Goal: Task Accomplishment & Management: Use online tool/utility

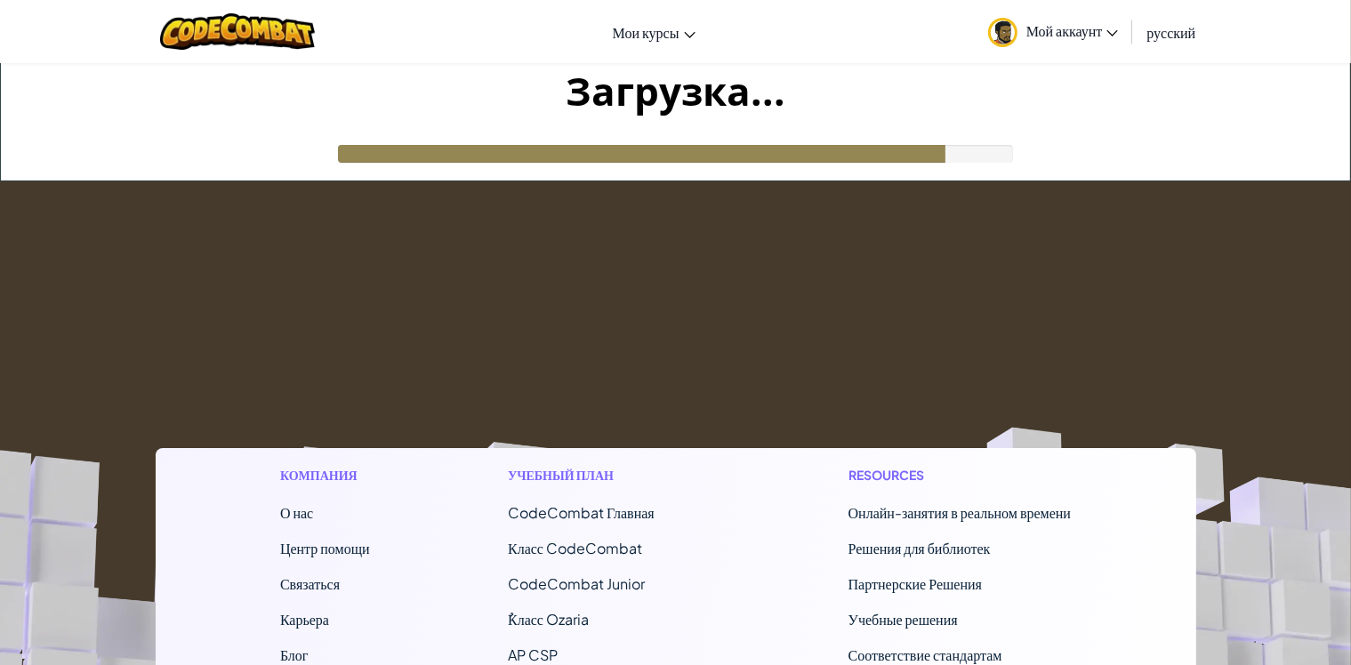
click at [1023, 296] on footer "Компания О нас Центр помощи Связаться Карьера Блог Подкаст Учебный план CodeCom…" at bounding box center [675, 662] width 1351 height 963
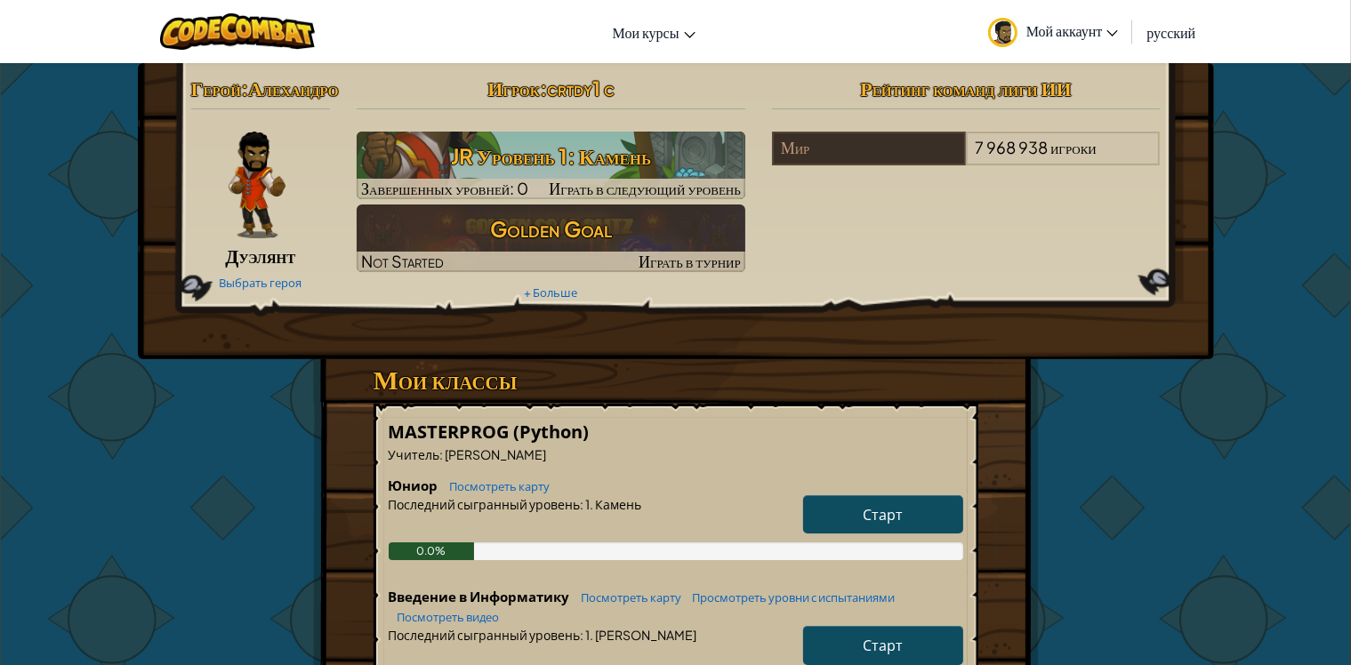
click at [976, 359] on div "Герой : [PERSON_NAME] Выбрать героя Игрок : crtdy1 c JR Уровень 1: Камень Завер…" at bounding box center [676, 211] width 1076 height 296
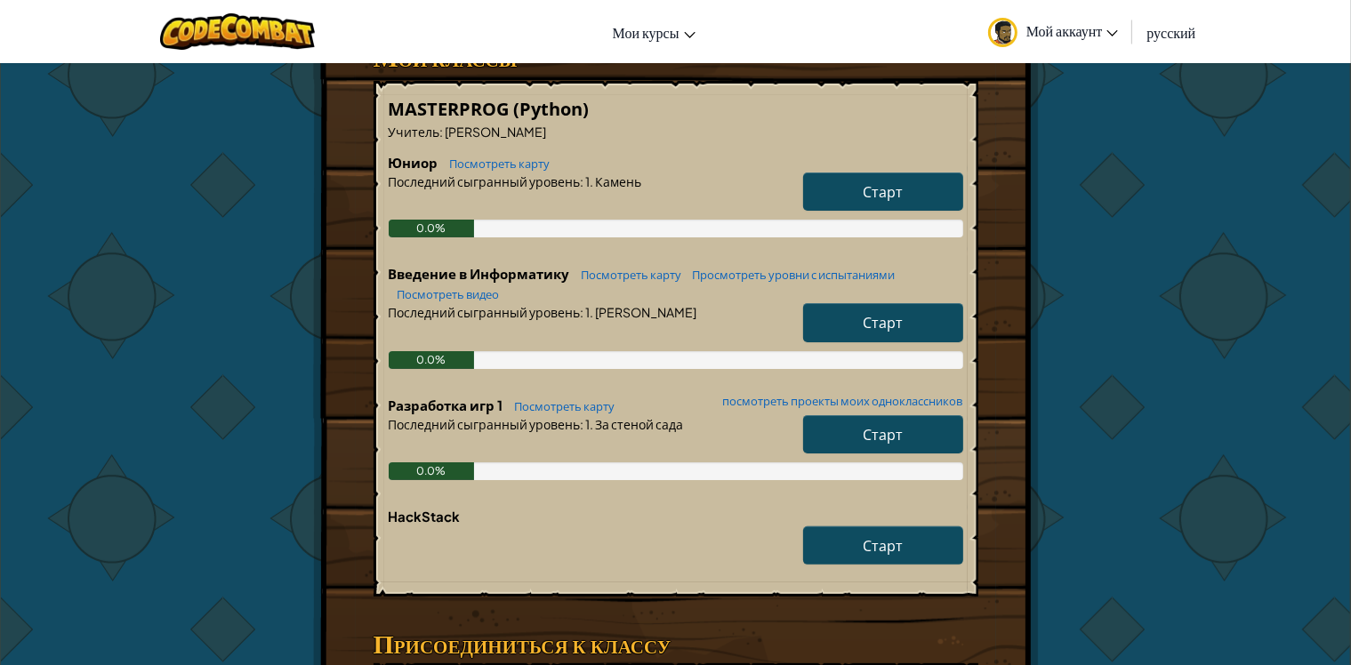
scroll to position [267, 0]
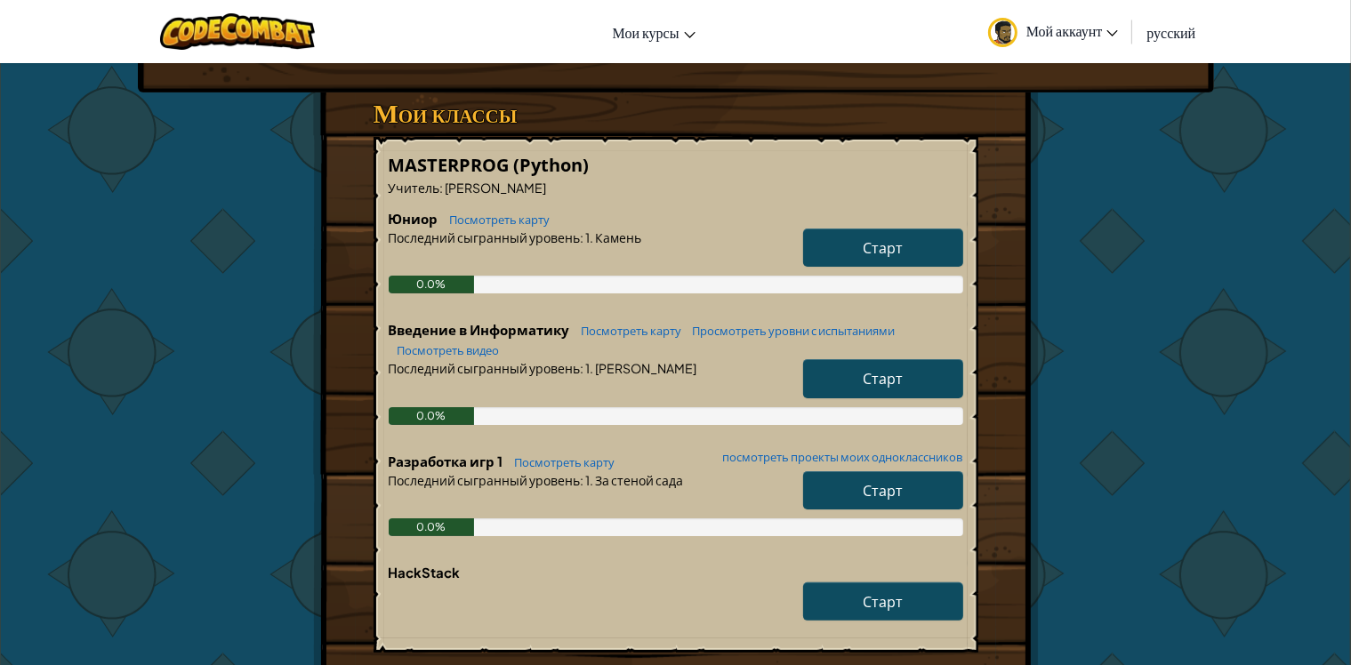
click at [879, 388] on span "Старт" at bounding box center [883, 378] width 40 height 19
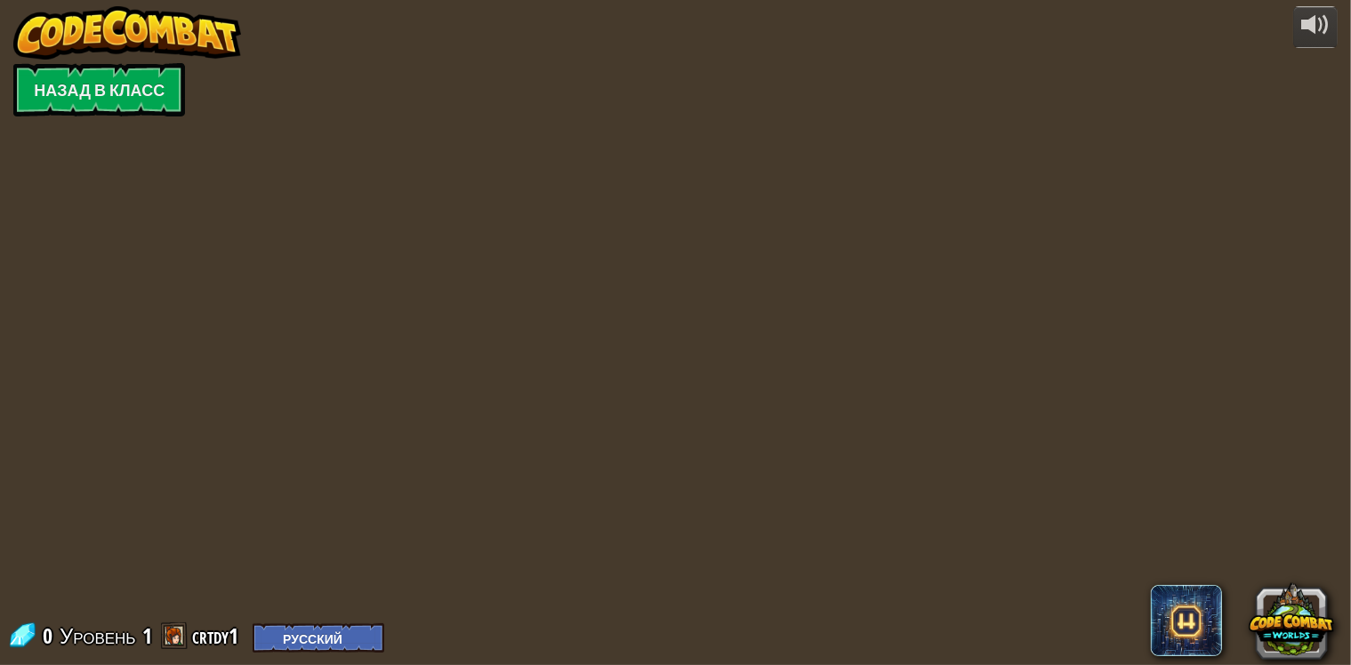
select select "ru"
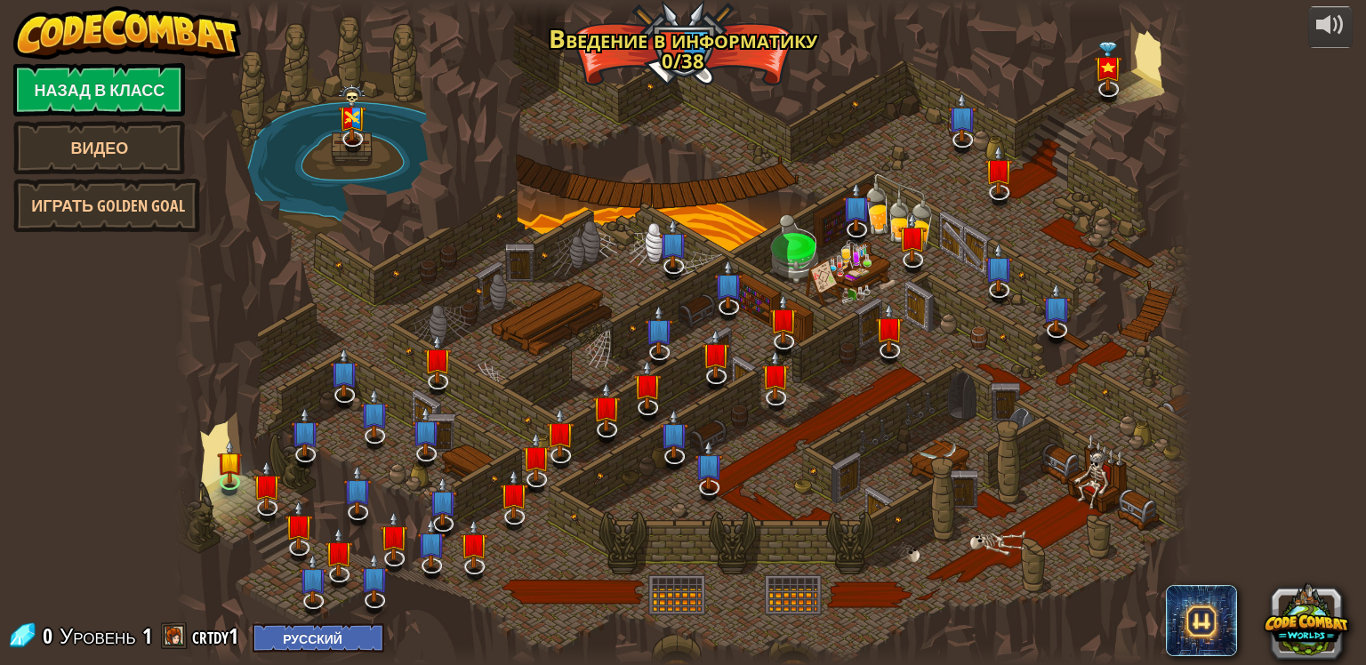
select select "ru"
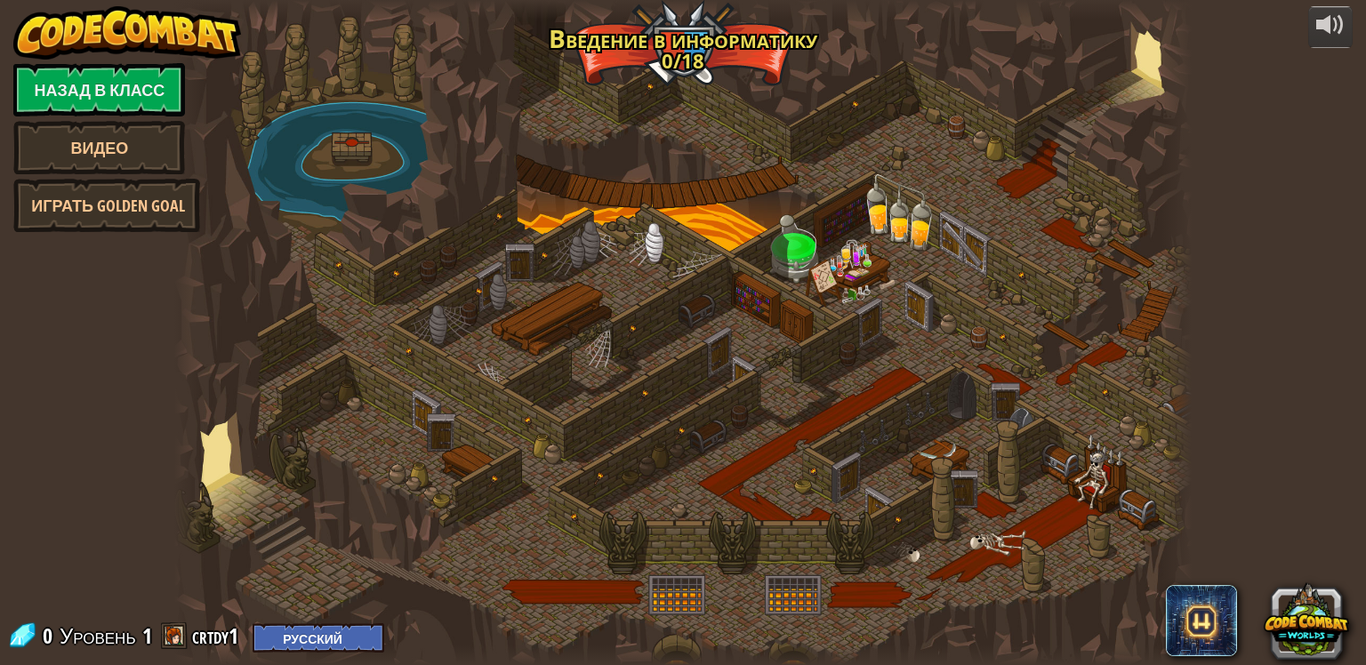
select select "ru"
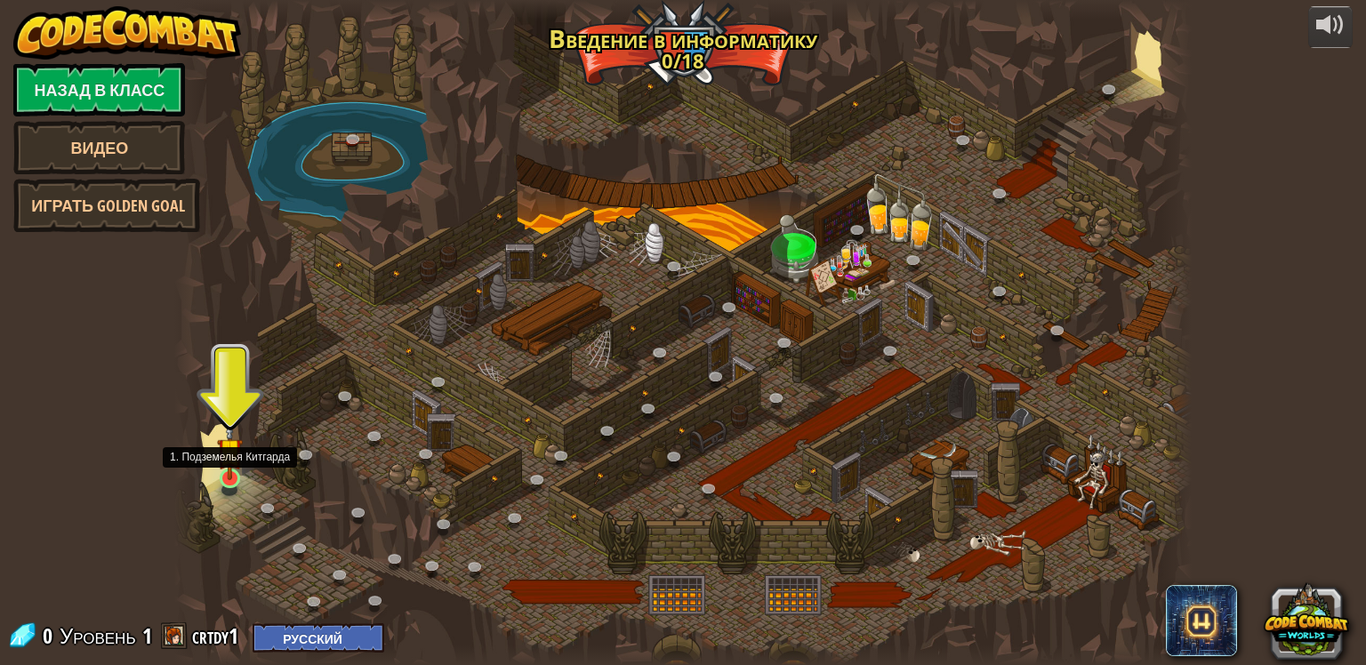
click at [223, 478] on img at bounding box center [230, 451] width 26 height 59
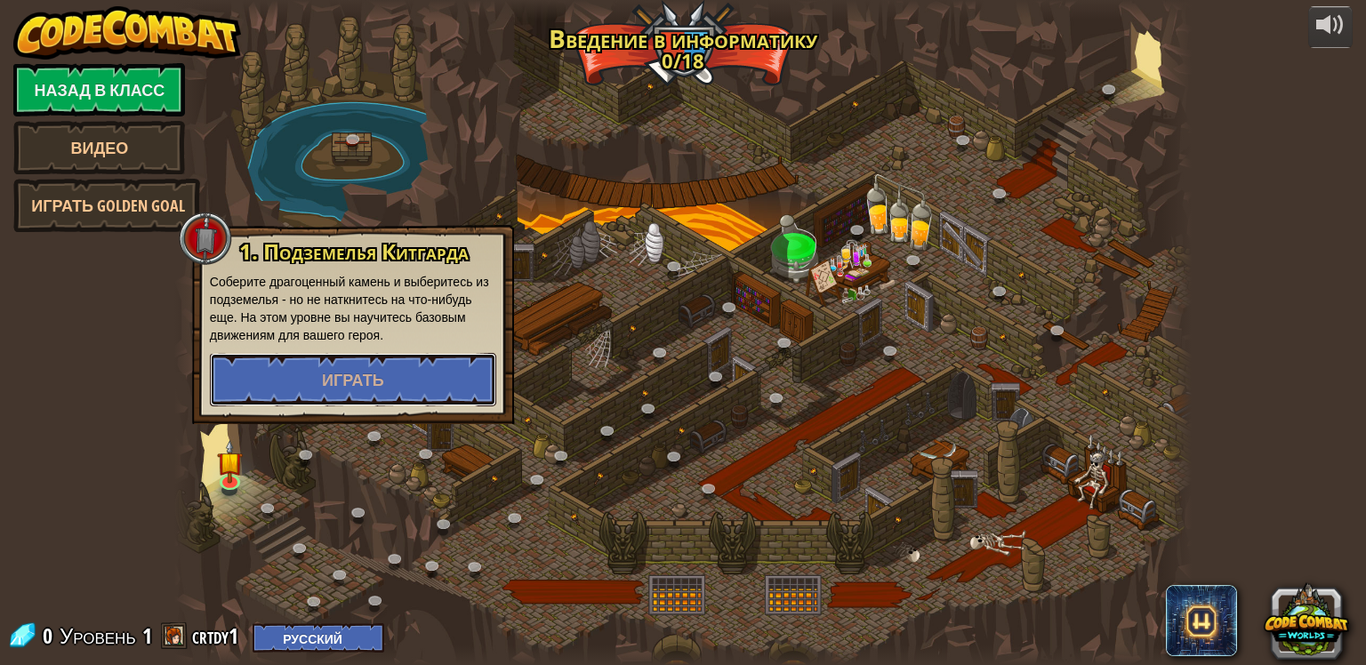
click at [326, 381] on span "Играть" at bounding box center [353, 380] width 62 height 22
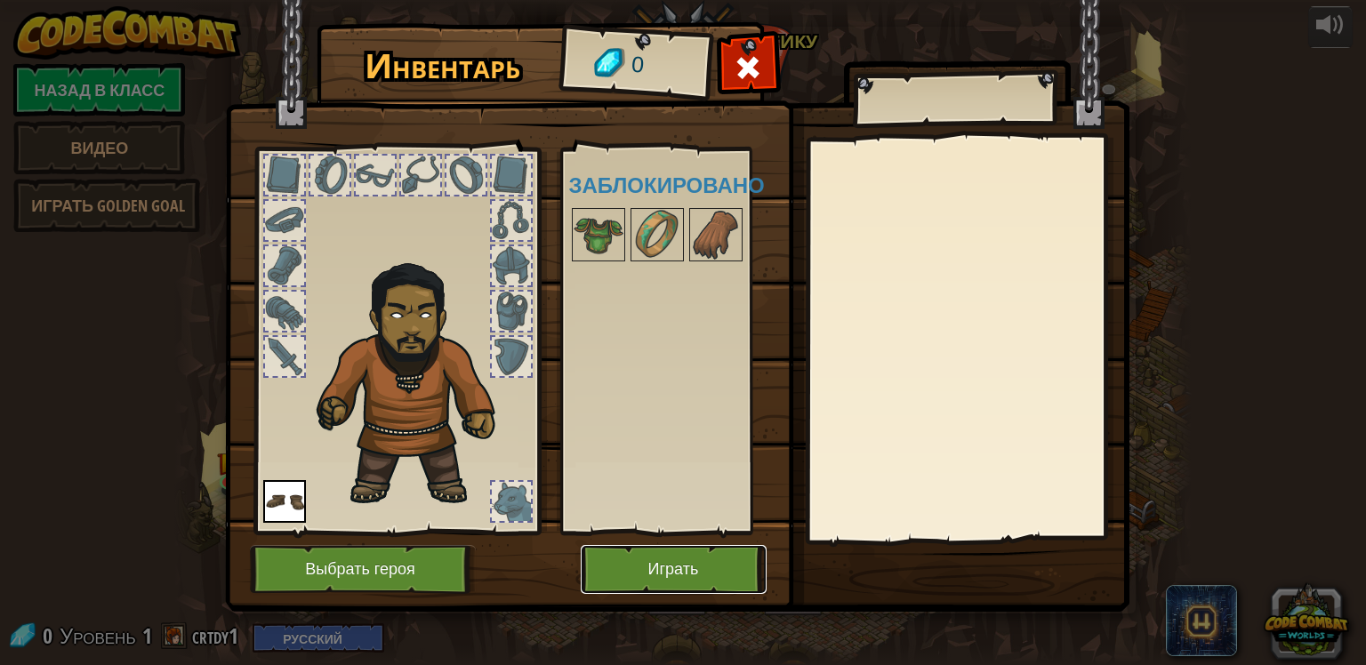
click at [685, 559] on button "Играть" at bounding box center [674, 569] width 186 height 49
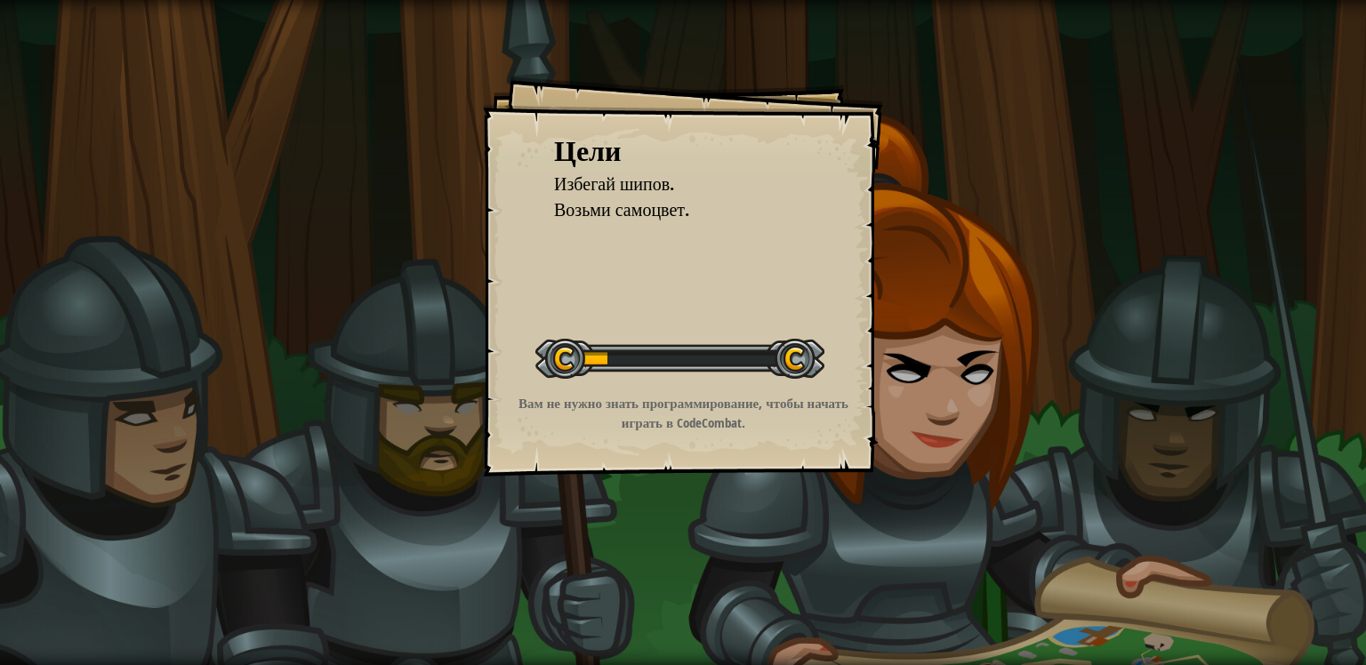
click at [1046, 450] on div "Цели Избегай шипов. Возьми самоцвет. Начать уровень Ошибка загрузки с сервера Ч…" at bounding box center [683, 332] width 1366 height 665
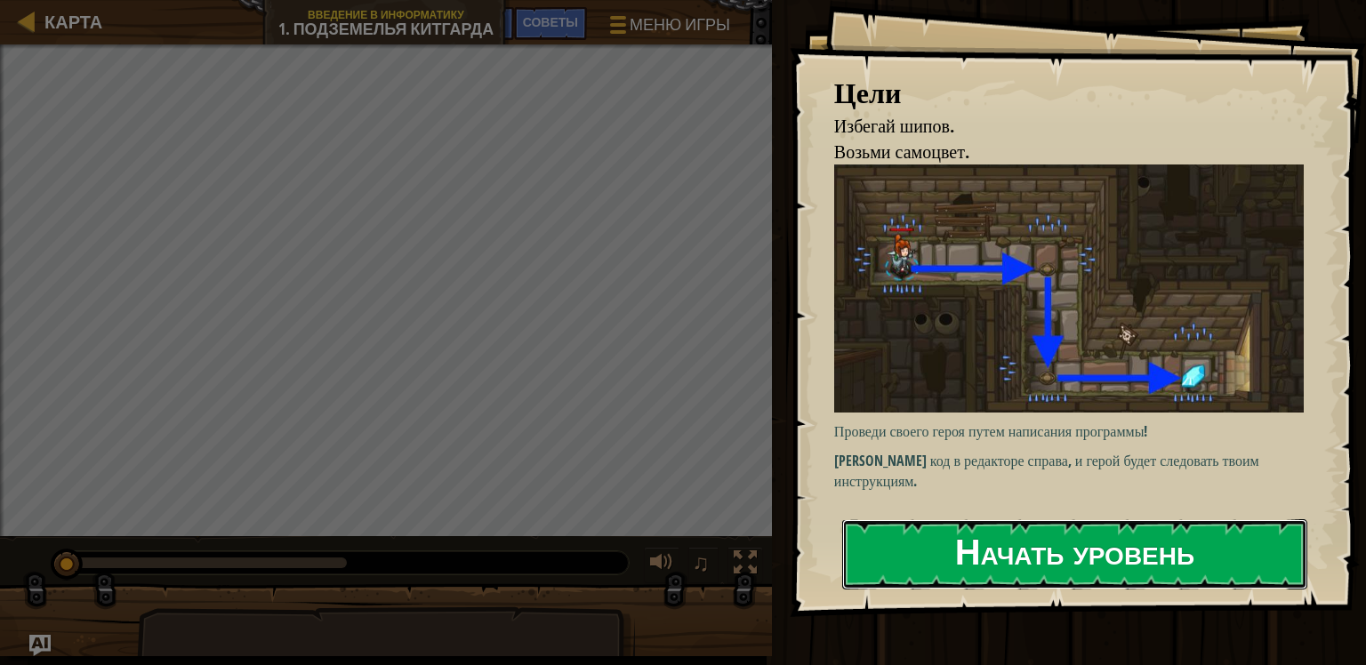
click at [1050, 553] on button "Начать уровень" at bounding box center [1074, 554] width 465 height 70
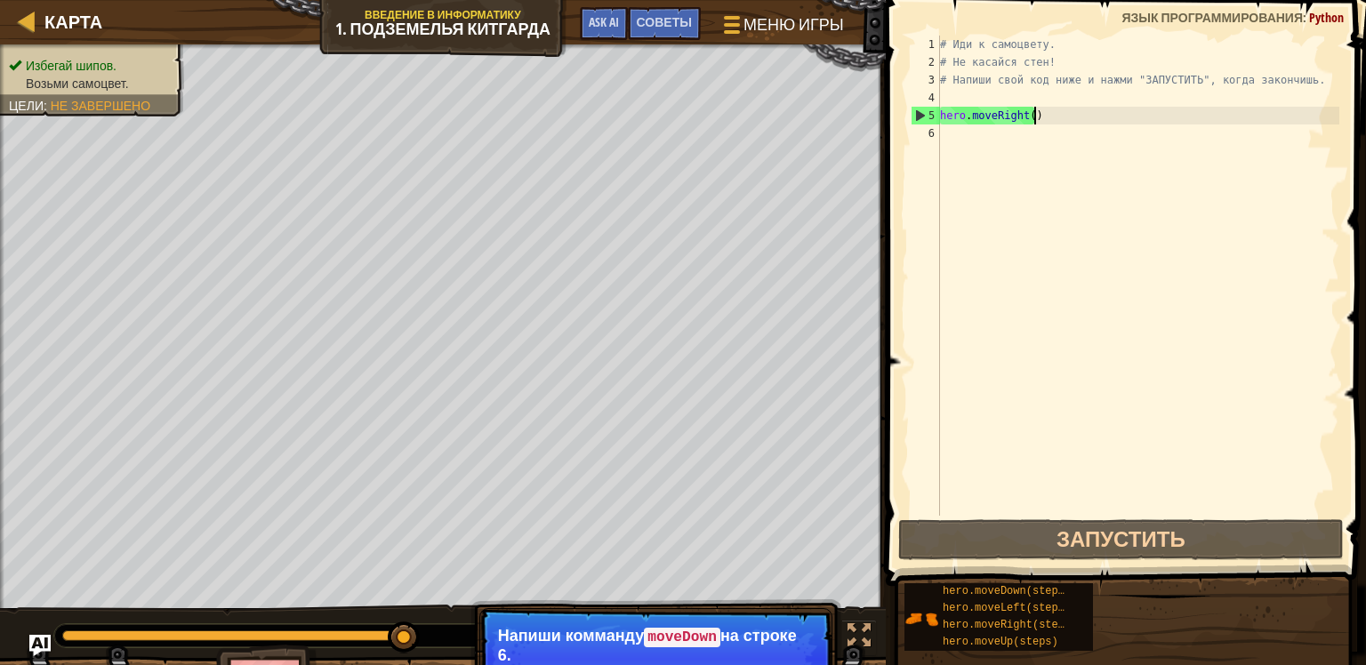
click at [1045, 114] on div "# Иди к самоцвету. # Не касайся стен! # Напиши свой код ниже и нажми "ЗАПУСТИТЬ…" at bounding box center [1138, 294] width 403 height 516
type textarea "hero.moveRight()"
click at [1036, 117] on div "# Иди к самоцвету. # Не касайся стен! # Напиши свой код ниже и нажми "ЗАПУСТИТЬ…" at bounding box center [1138, 294] width 403 height 516
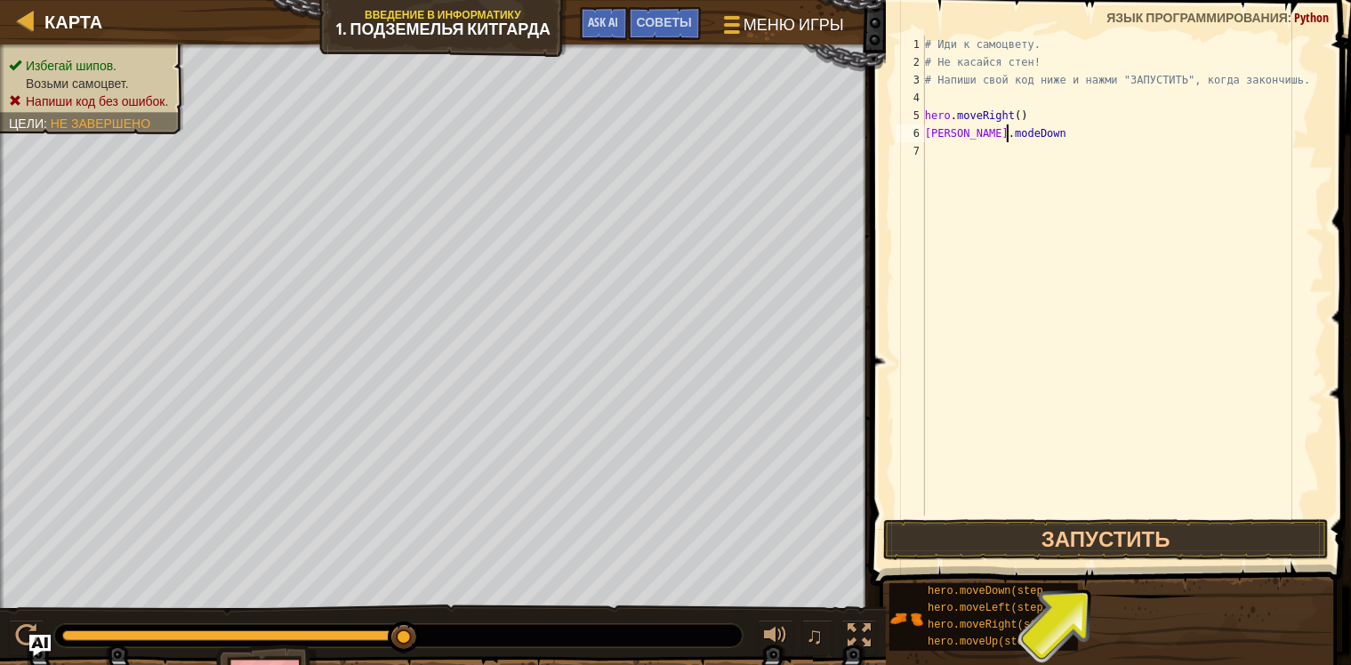
scroll to position [8, 6]
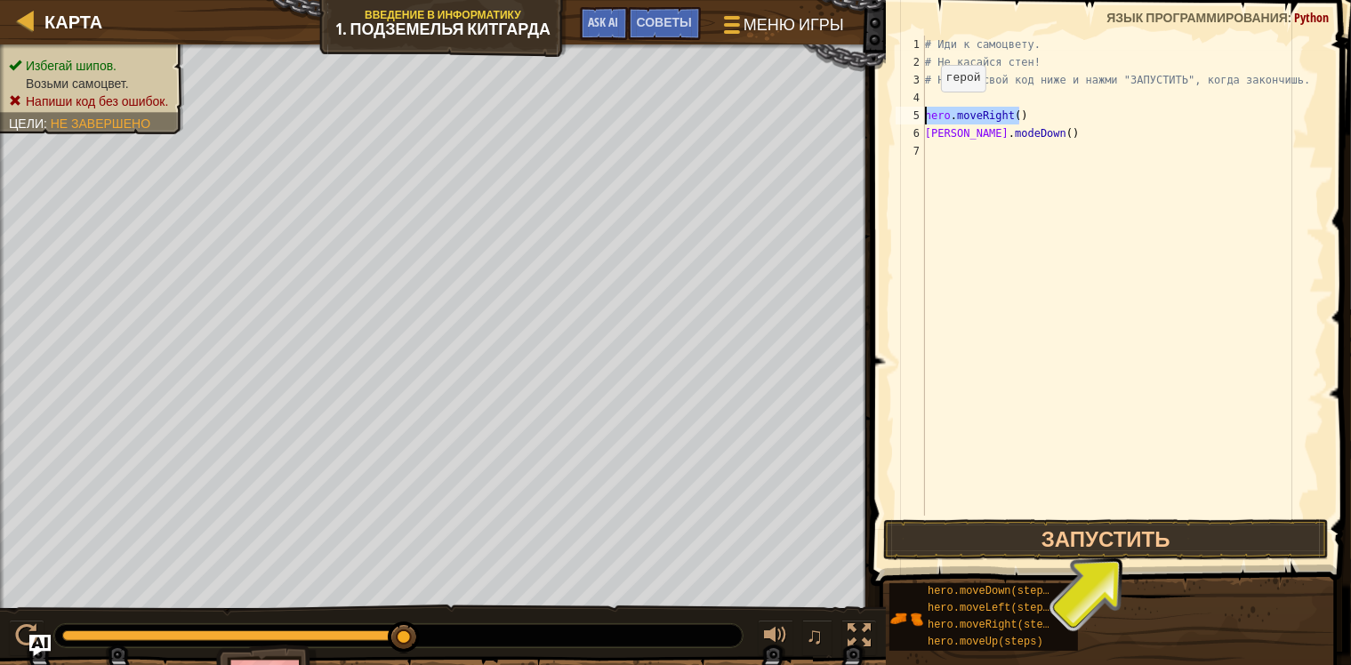
drag, startPoint x: 1022, startPoint y: 114, endPoint x: 907, endPoint y: 108, distance: 114.9
click at [907, 108] on div "[PERSON_NAME].modeDown() 1 2 3 4 5 6 7 # Иди к самоцвету. # Не касайся стен! # …" at bounding box center [1108, 276] width 432 height 480
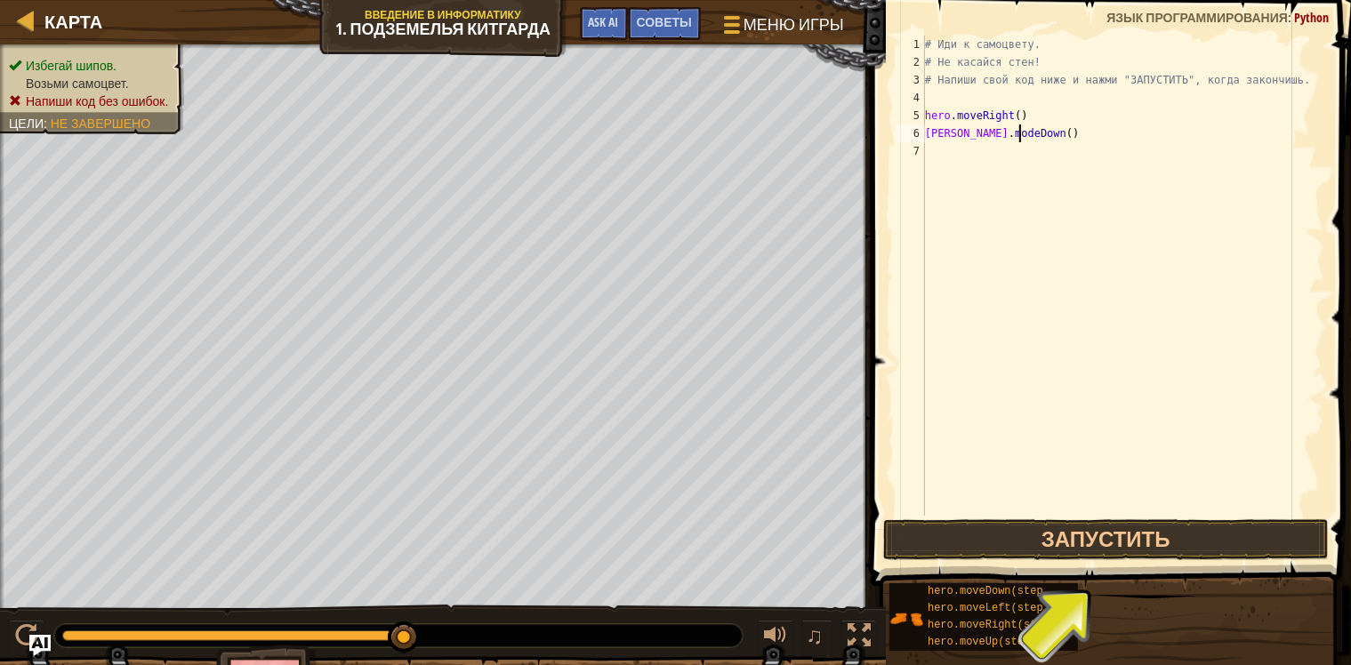
click at [1021, 133] on div "# Иди к самоцвету. # Не касайся стен! # Напиши свой код ниже и нажми "ЗАПУСТИТЬ…" at bounding box center [1123, 294] width 403 height 516
type textarea "[PERSON_NAME].modeDown()"
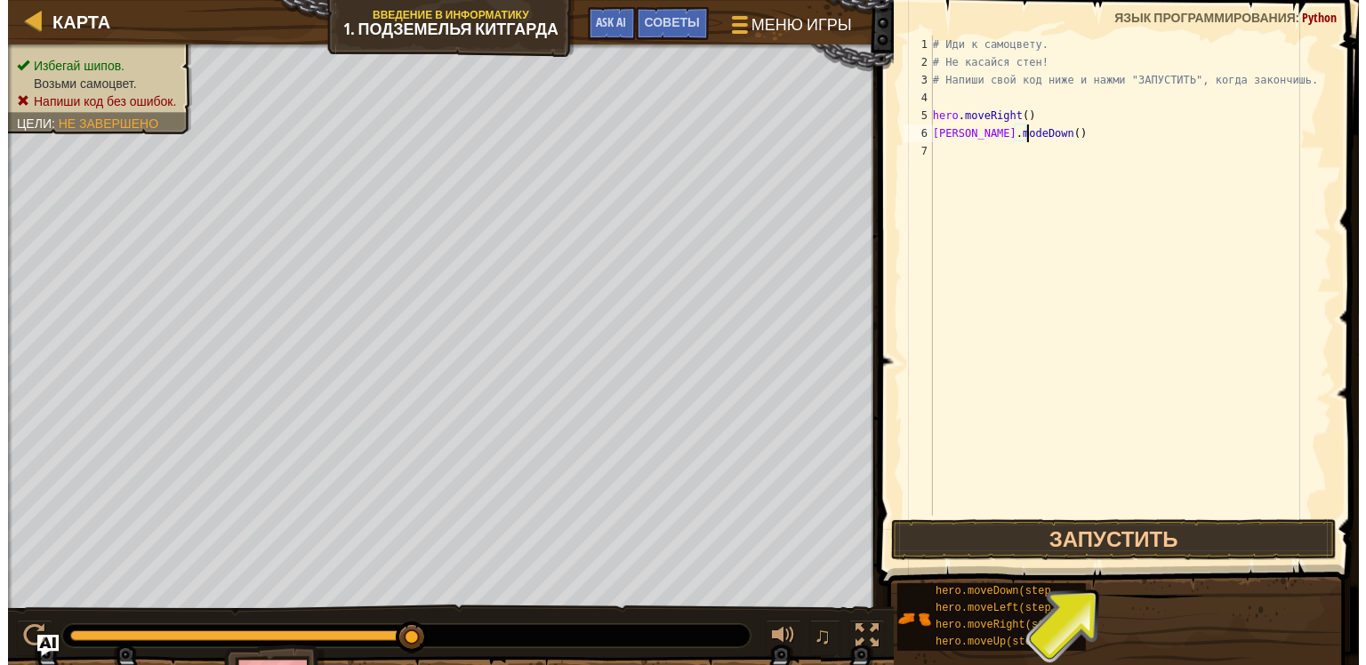
scroll to position [8, 0]
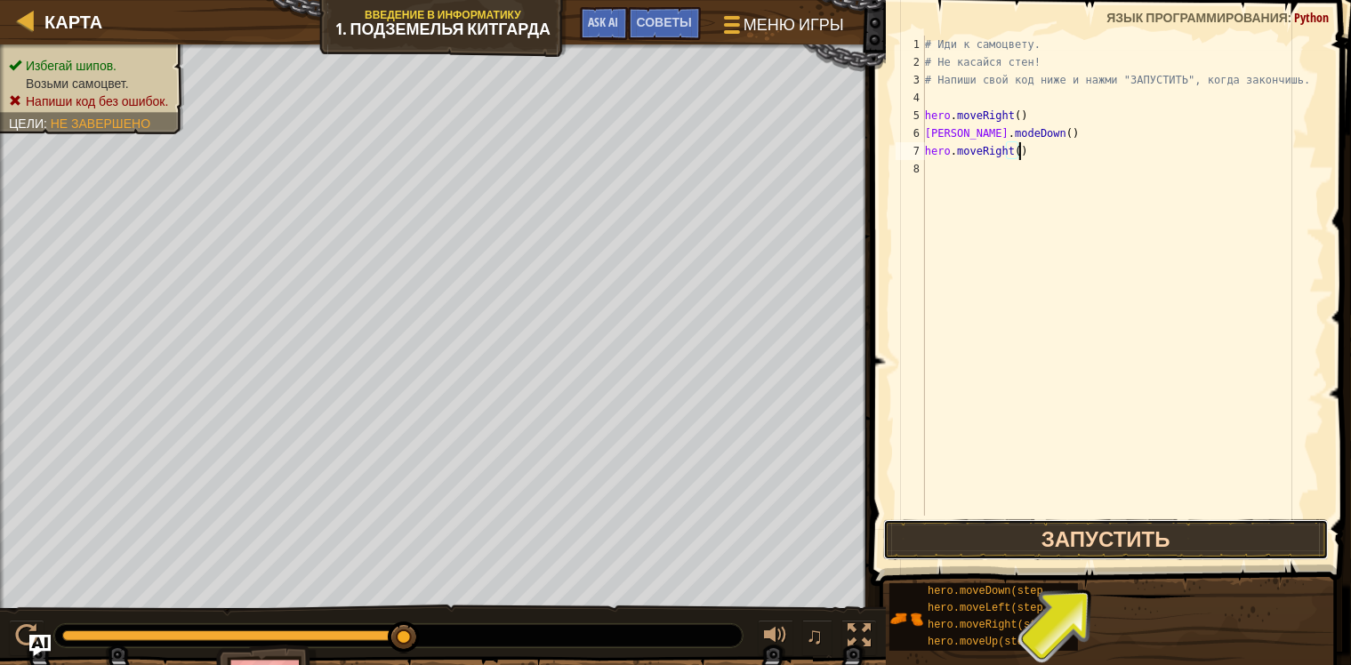
click at [1150, 538] on button "Запустить" at bounding box center [1106, 539] width 446 height 41
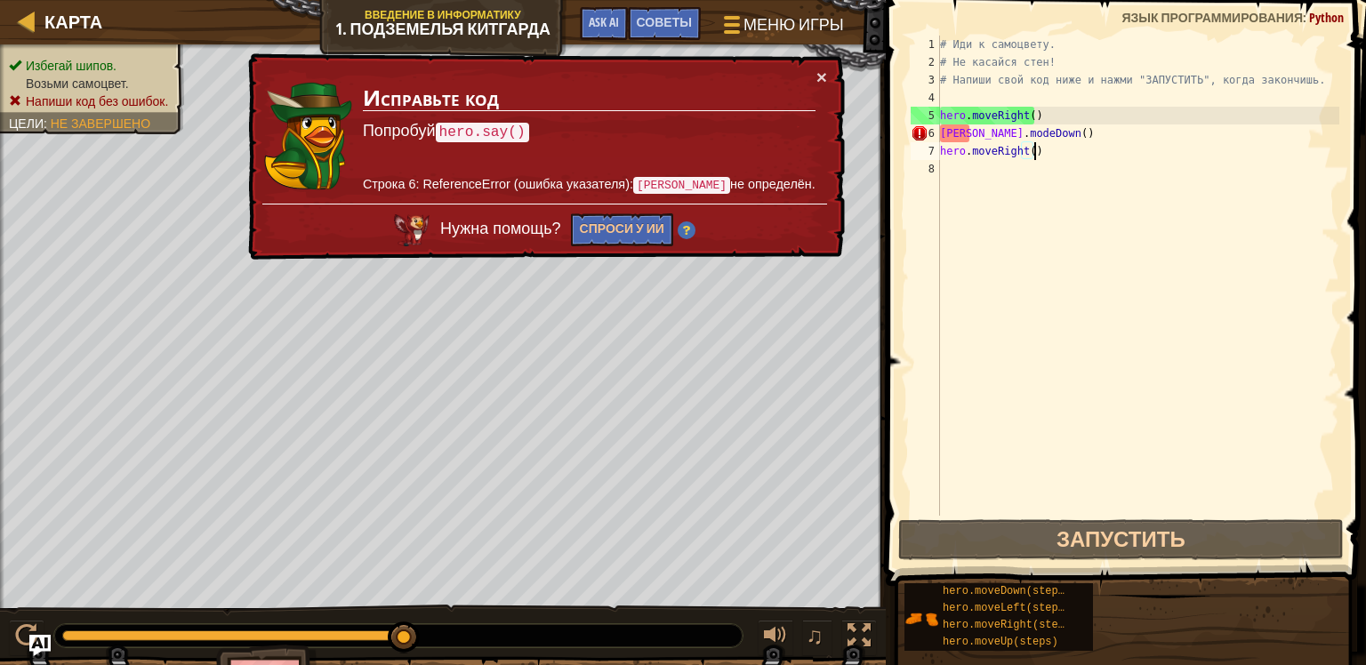
click at [957, 131] on div "# Иди к самоцвету. # Не касайся стен! # Напиши свой код ниже и нажми "ЗАПУСТИТЬ…" at bounding box center [1138, 294] width 403 height 516
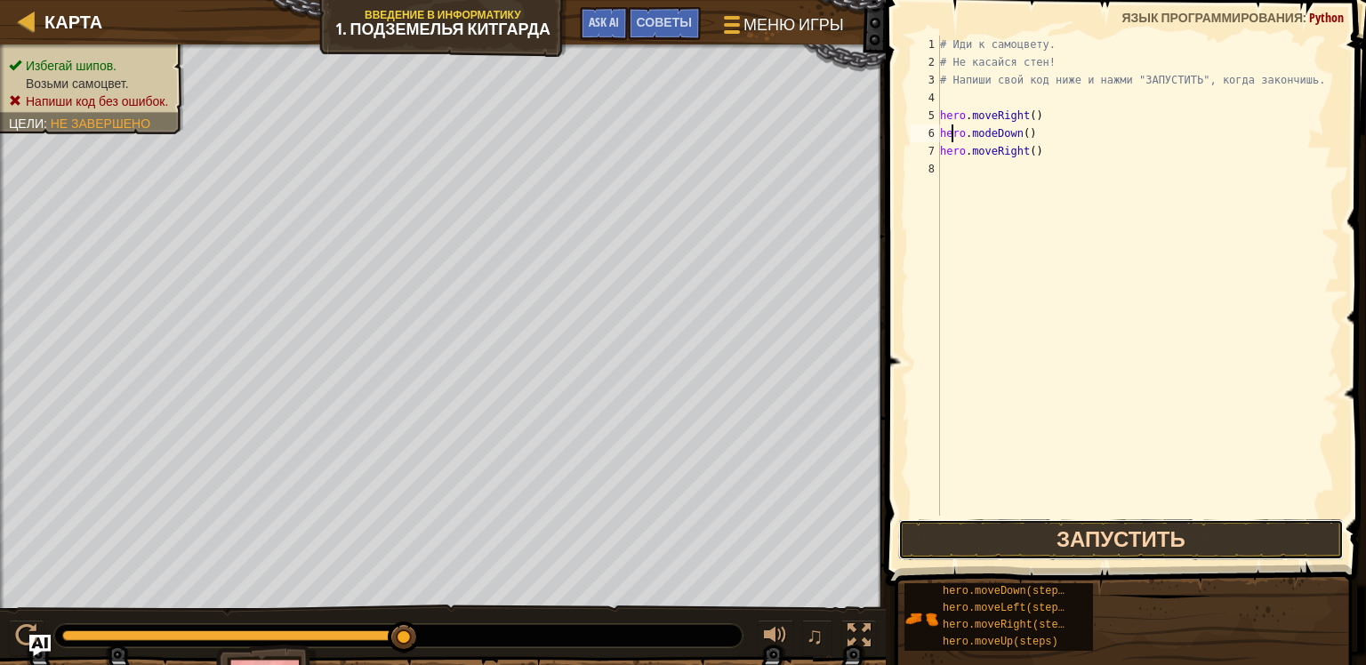
click at [1142, 545] on button "Запустить" at bounding box center [1121, 539] width 446 height 41
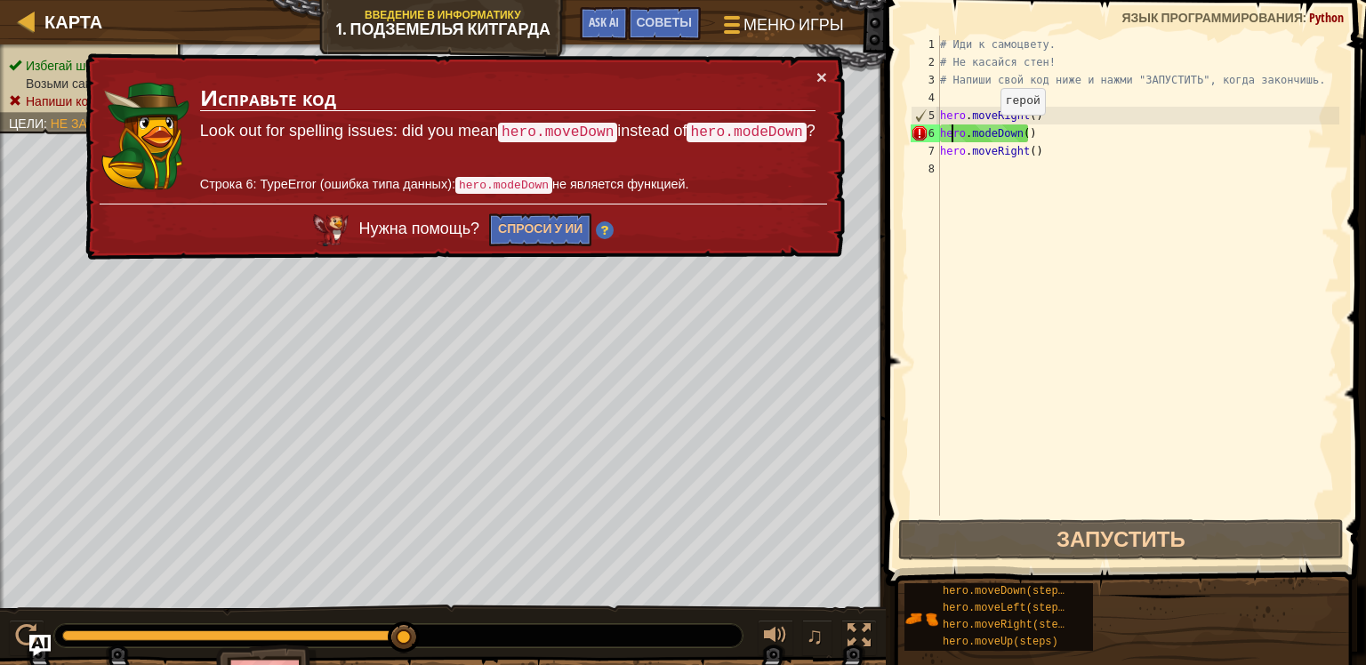
click at [986, 132] on div "# Иди к самоцвету. # Не касайся стен! # Напиши свой код ниже и нажми "ЗАПУСТИТЬ…" at bounding box center [1138, 294] width 403 height 516
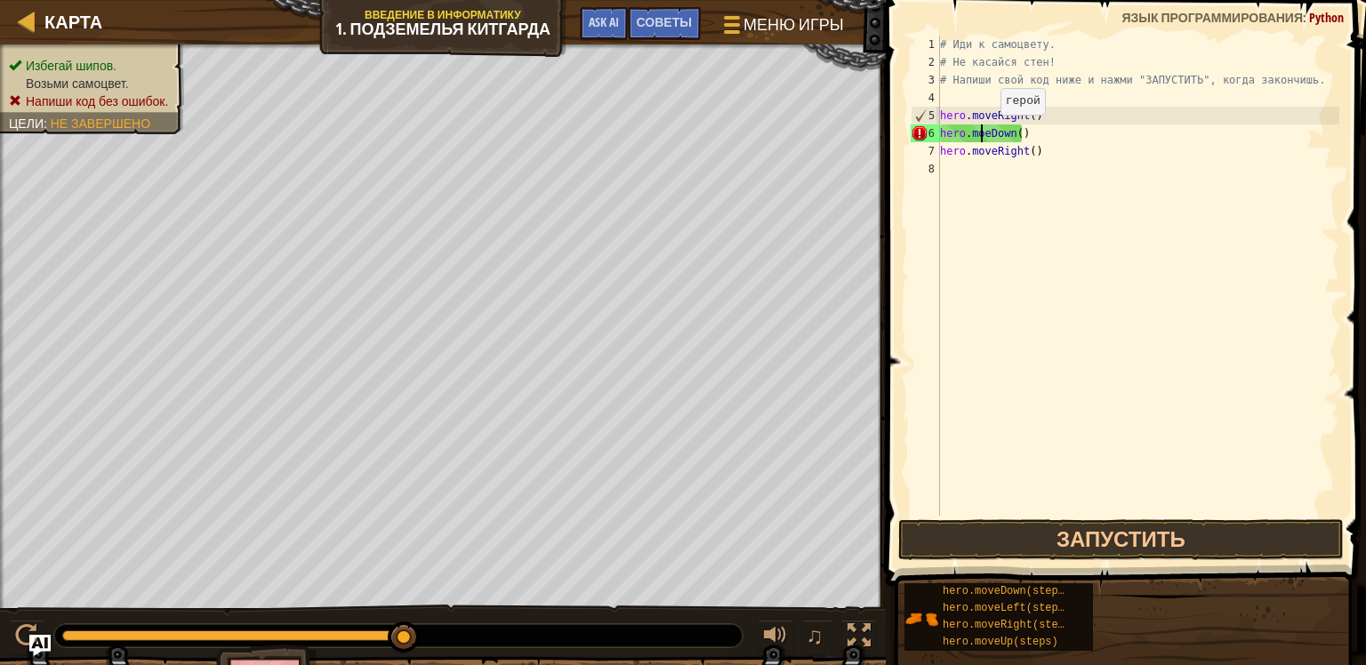
scroll to position [8, 4]
type textarea "hero.moveDown()"
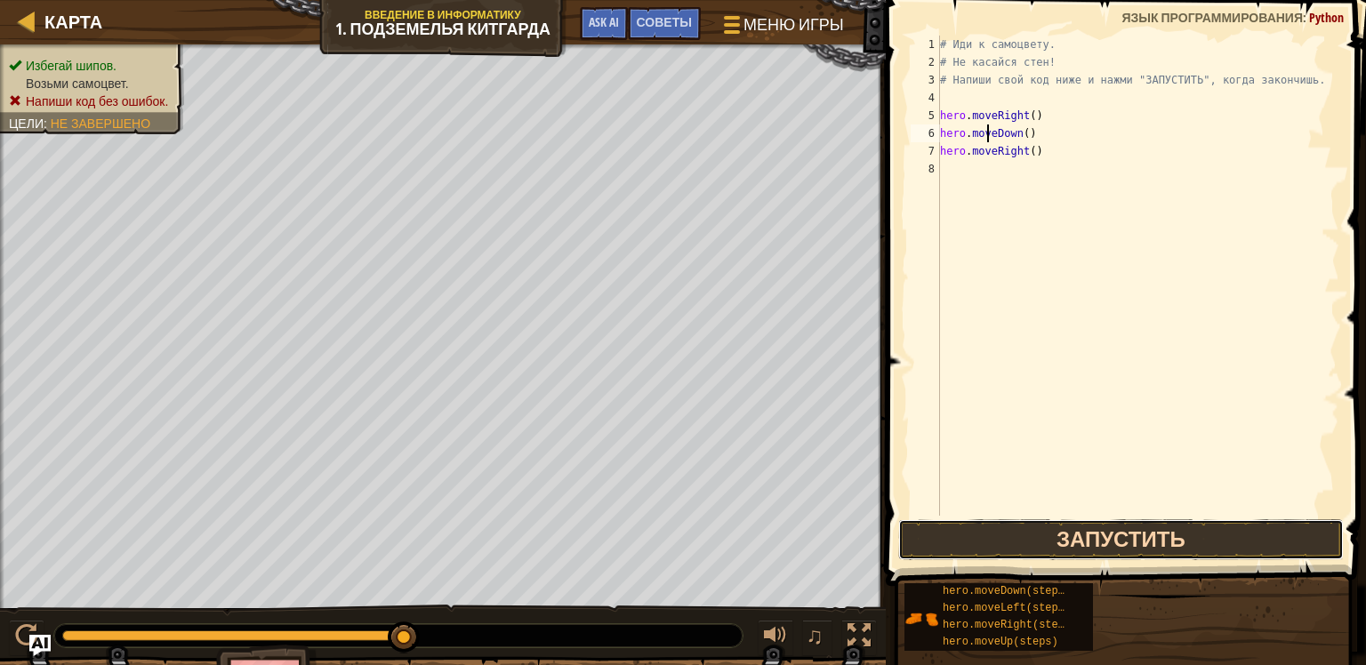
click at [1075, 519] on button "Запустить" at bounding box center [1121, 539] width 446 height 41
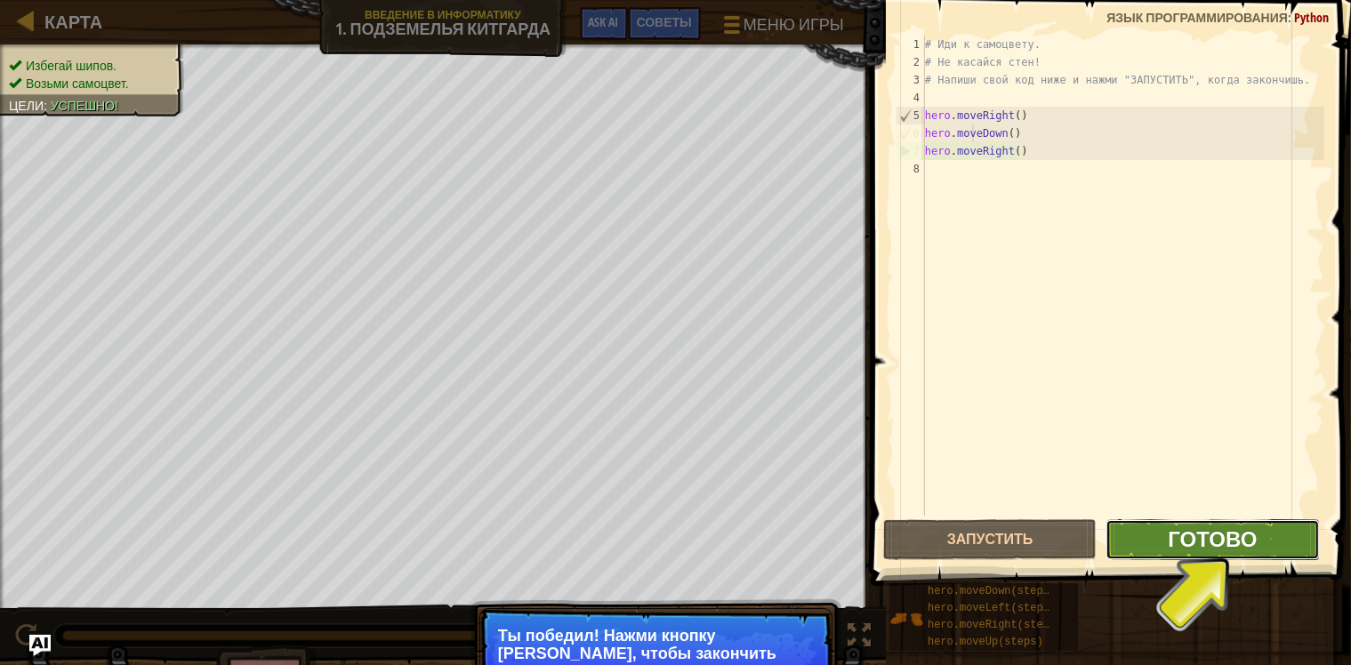
click at [1180, 536] on span "Готово" at bounding box center [1212, 539] width 89 height 28
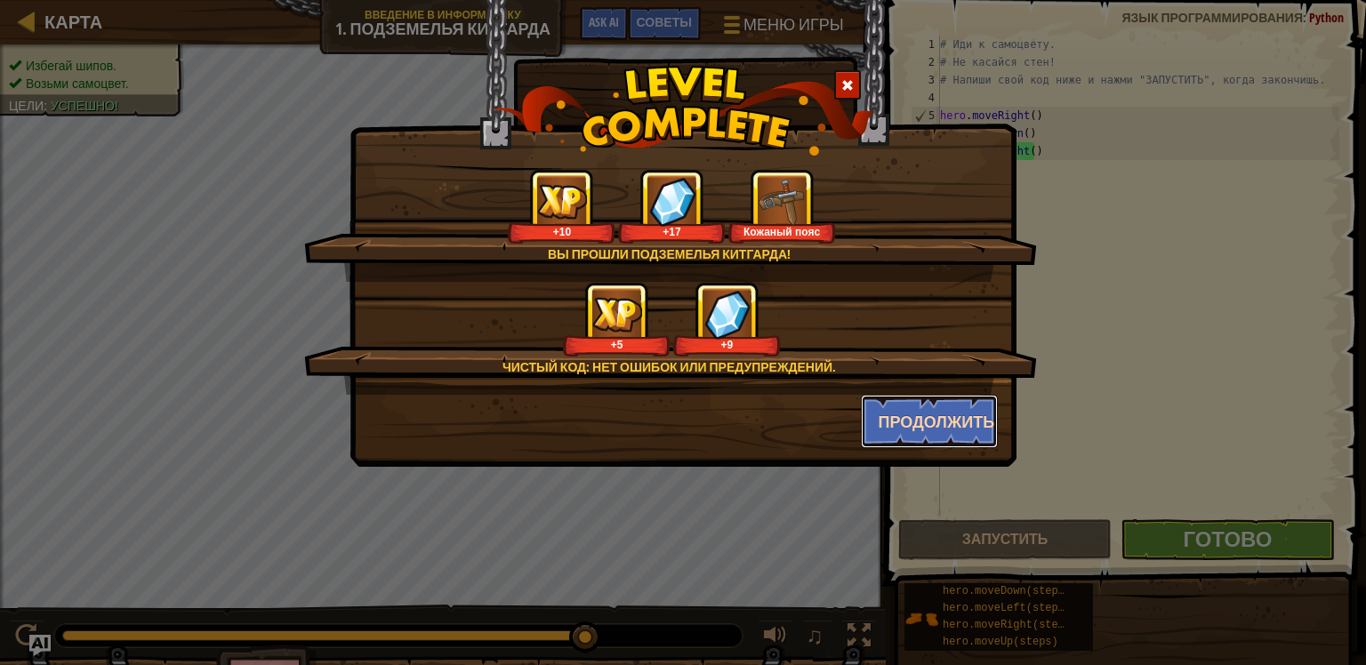
click at [883, 420] on button "Продолжить" at bounding box center [930, 421] width 138 height 53
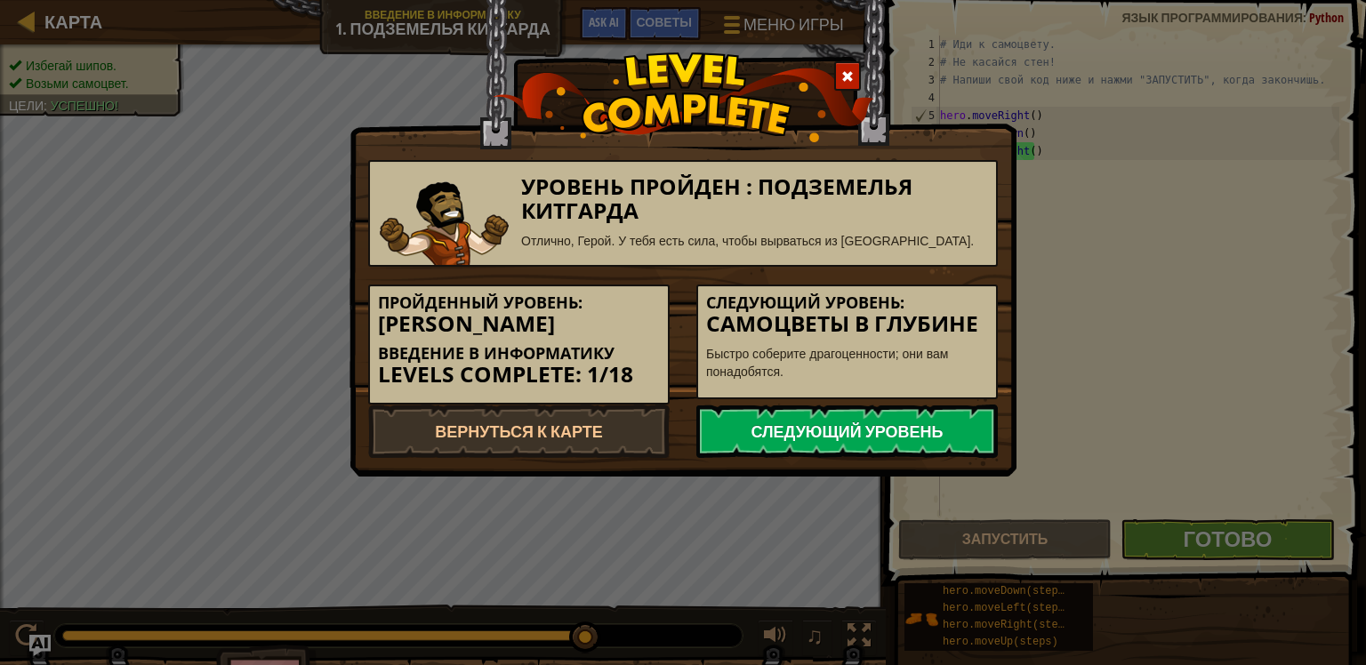
click at [793, 432] on link "Следующий уровень" at bounding box center [848, 431] width 302 height 53
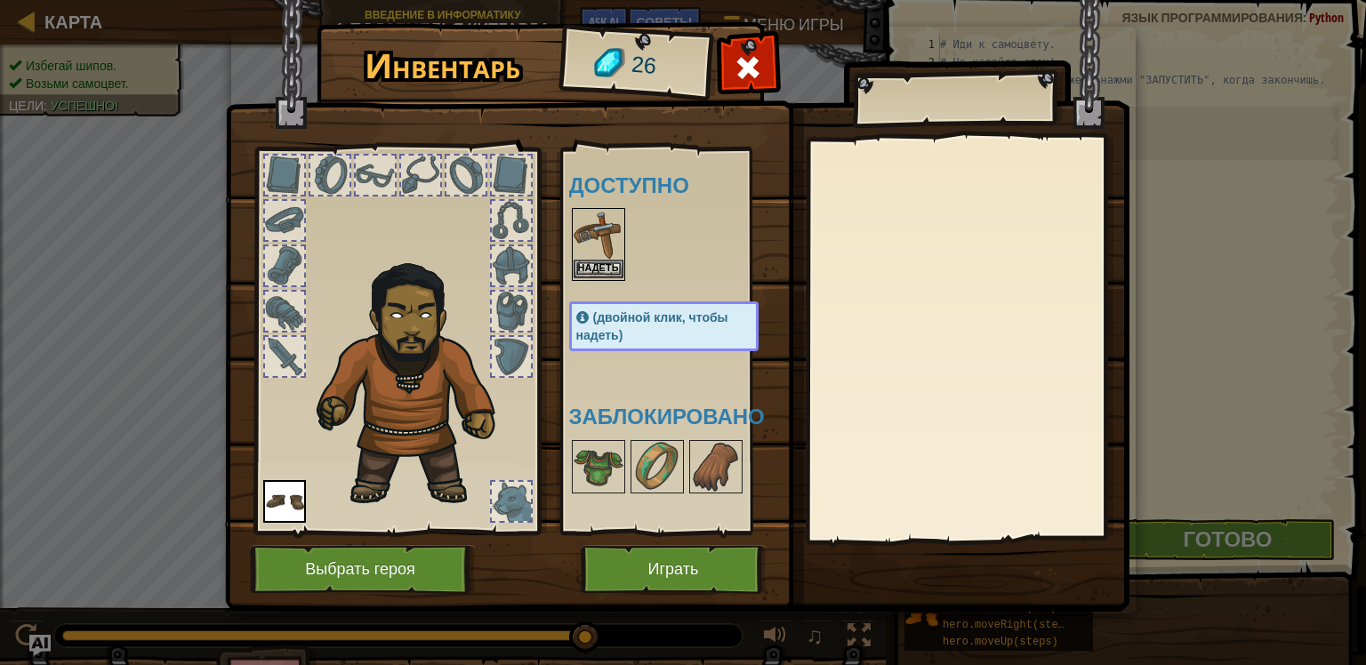
click at [598, 255] on img at bounding box center [599, 235] width 50 height 50
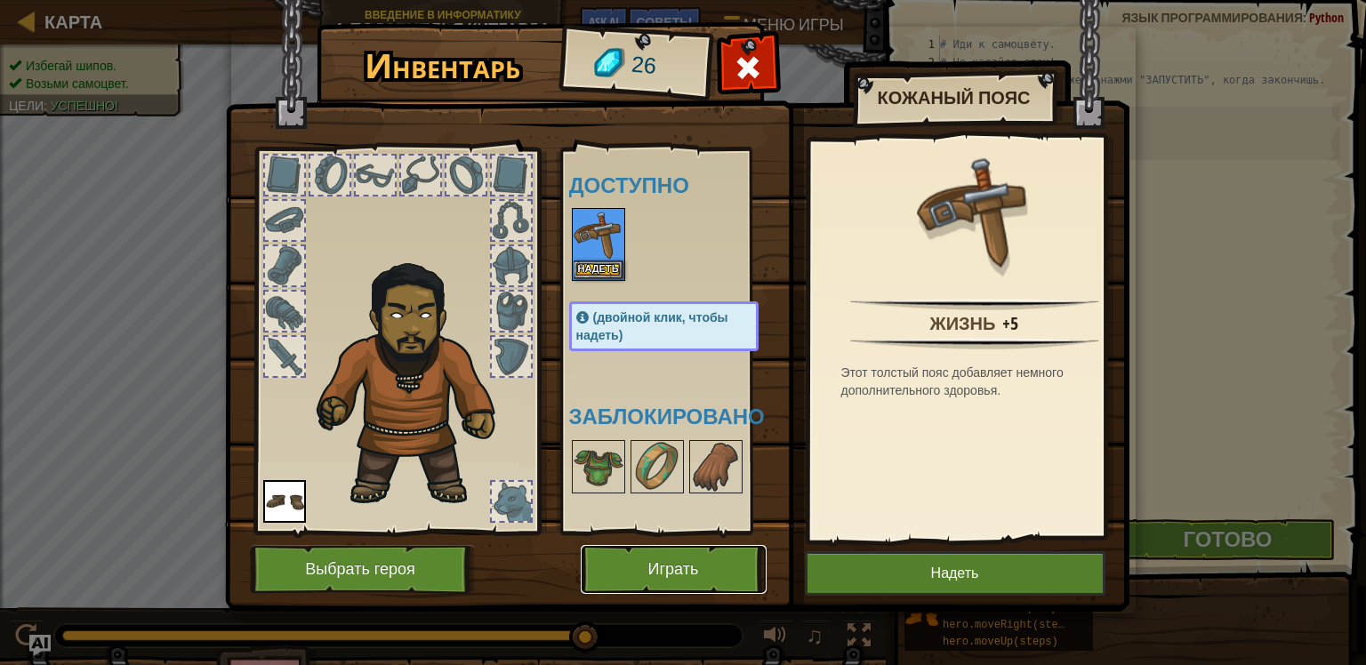
click at [717, 572] on button "Играть" at bounding box center [674, 569] width 186 height 49
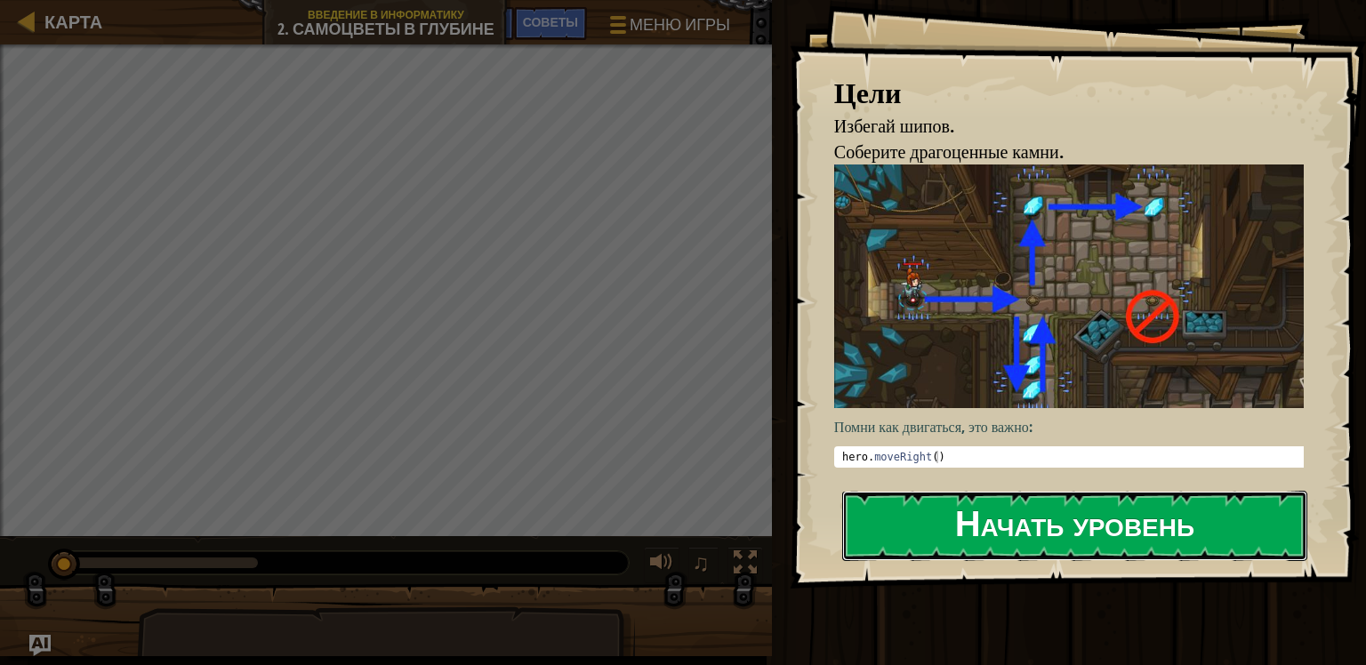
click at [930, 519] on button "Начать уровень" at bounding box center [1074, 526] width 465 height 70
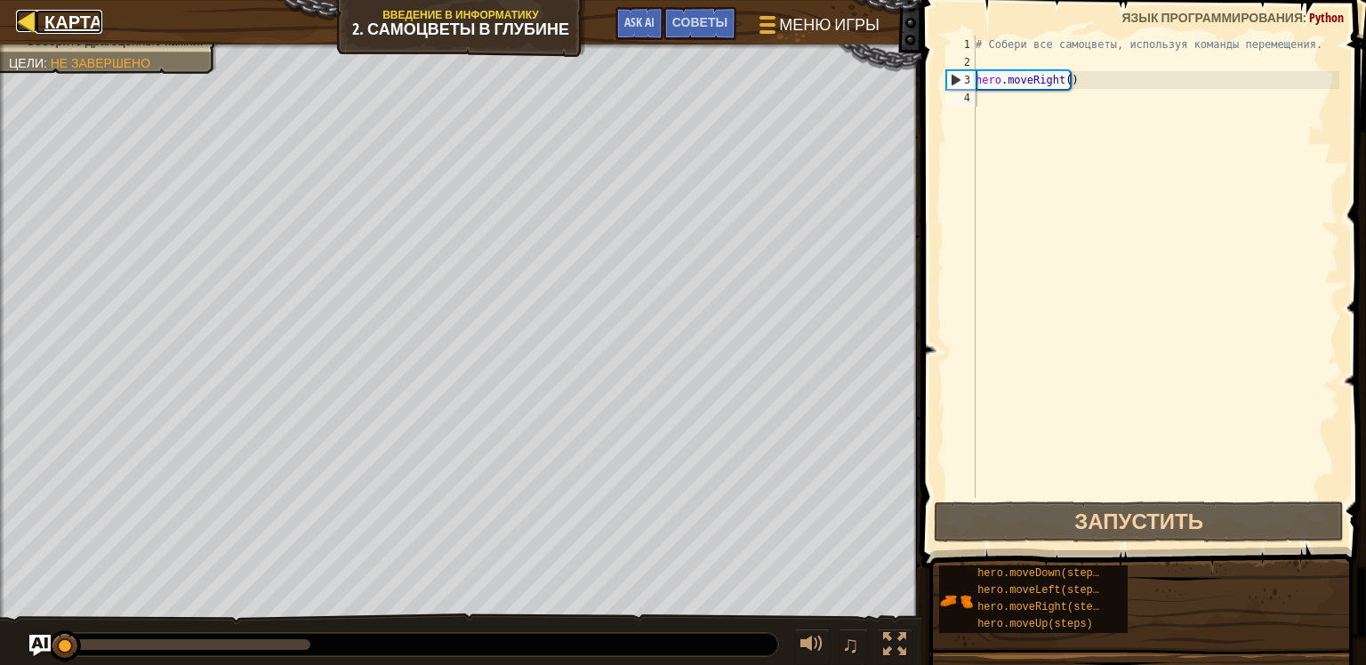
click at [82, 32] on span "Карта" at bounding box center [73, 22] width 58 height 24
select select "ru"
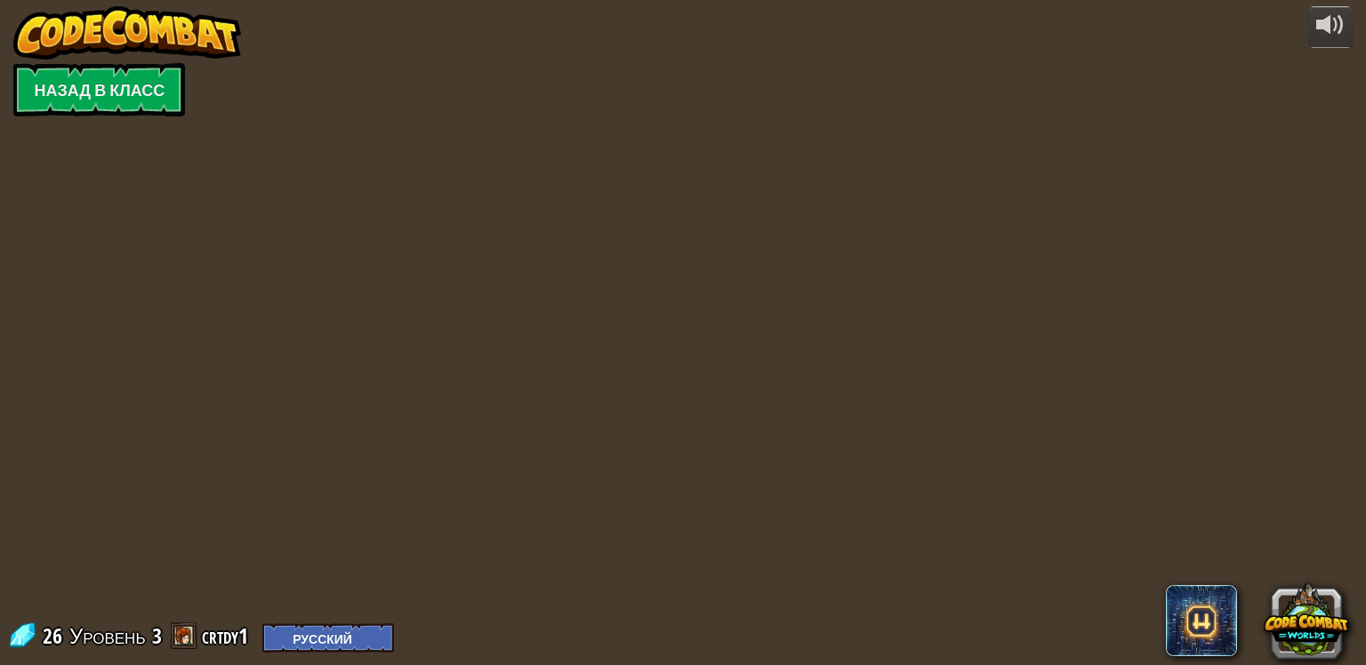
select select "ru"
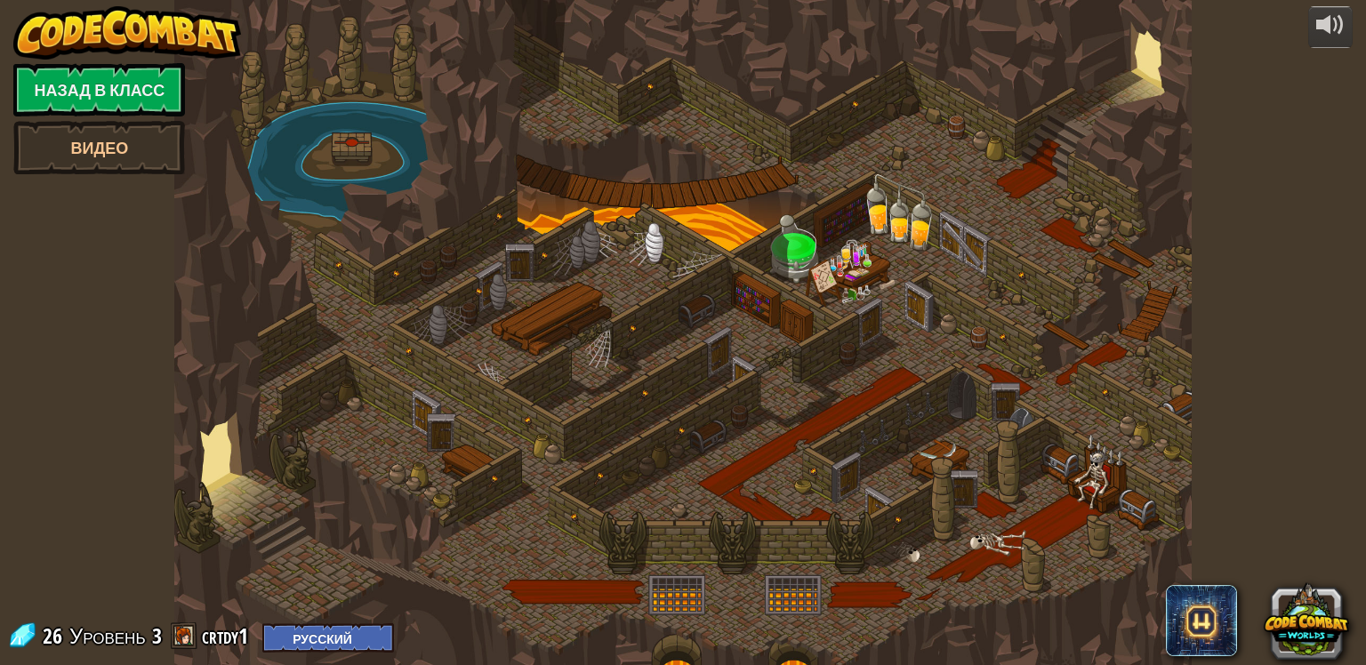
select select "ru"
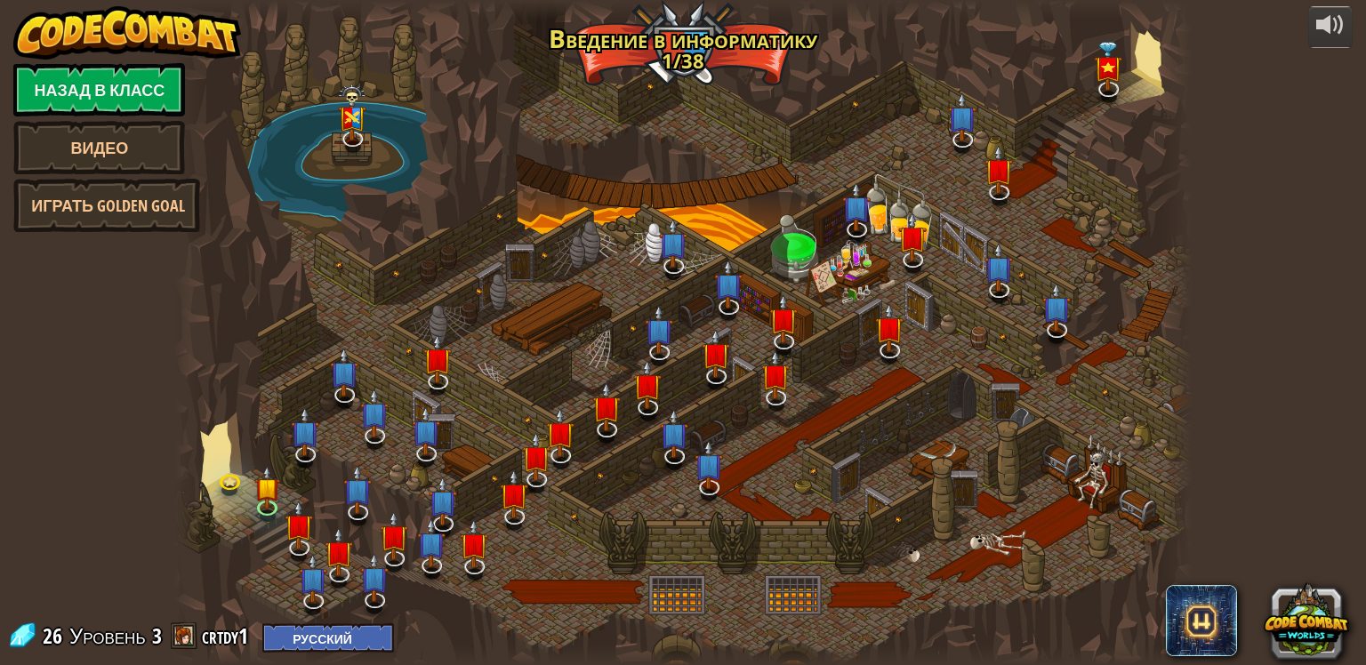
select select "ru"
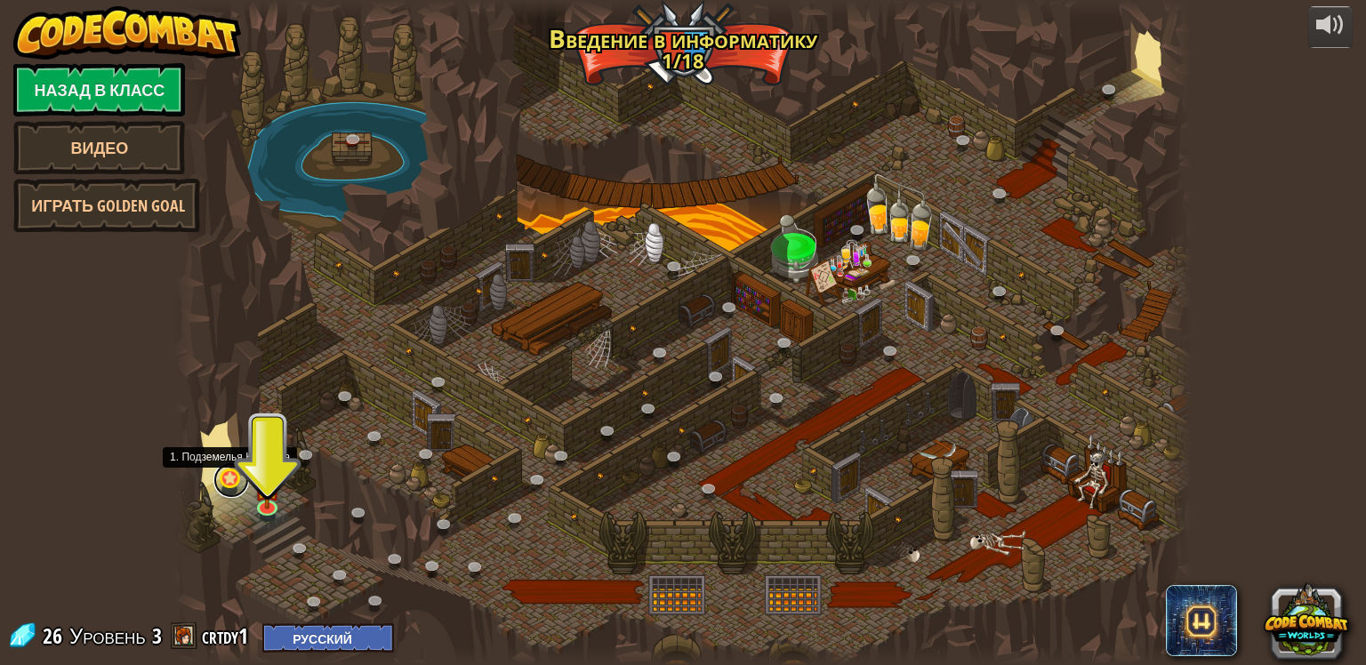
click at [234, 480] on link at bounding box center [231, 481] width 36 height 36
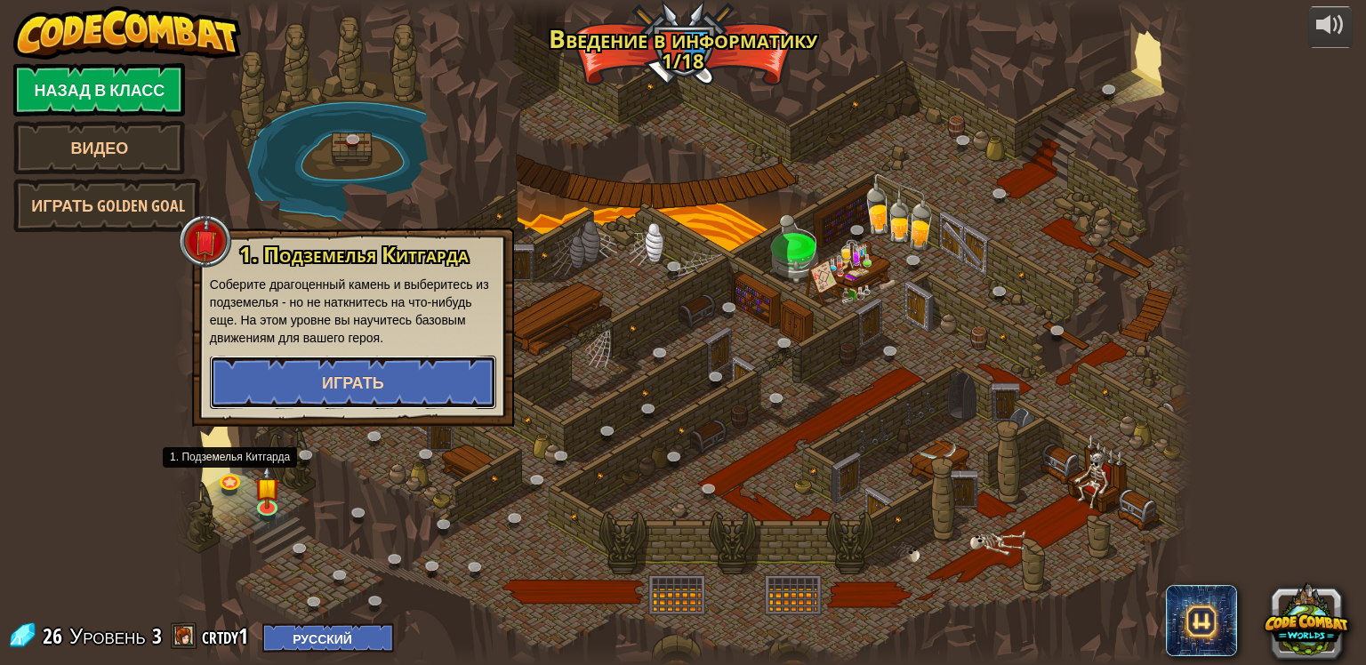
click at [342, 374] on span "Играть" at bounding box center [353, 383] width 62 height 22
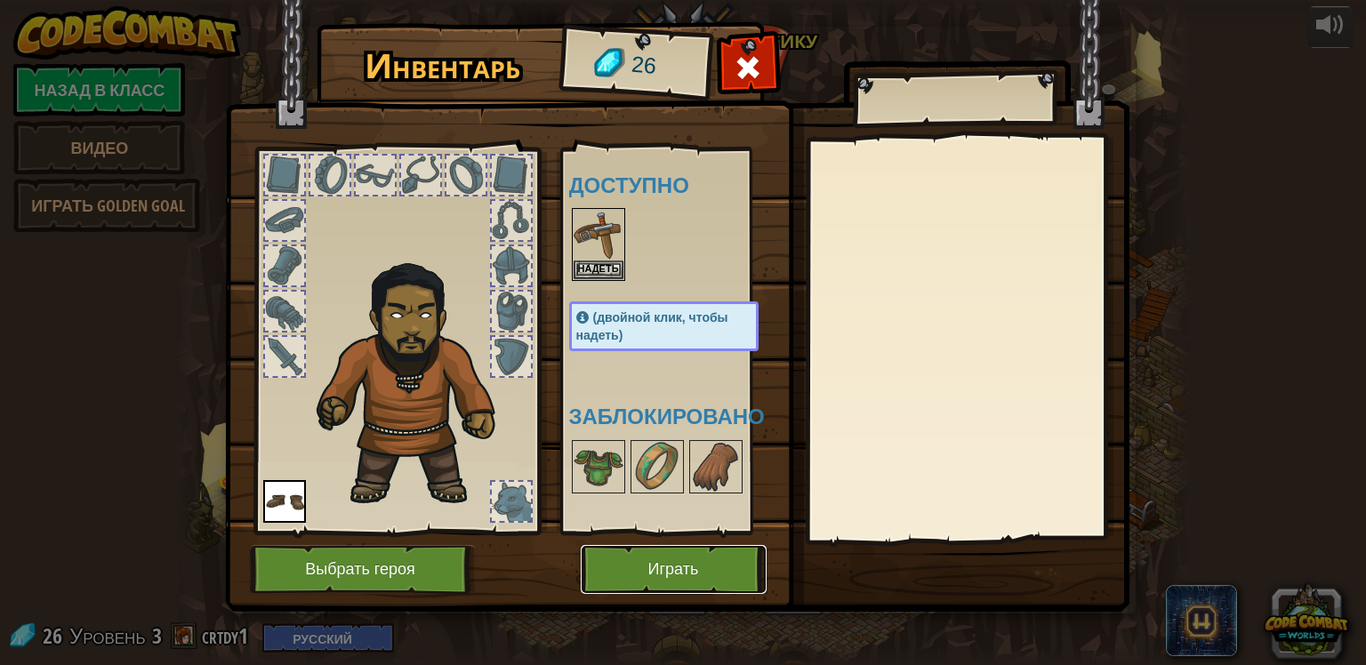
click at [627, 569] on button "Играть" at bounding box center [674, 569] width 186 height 49
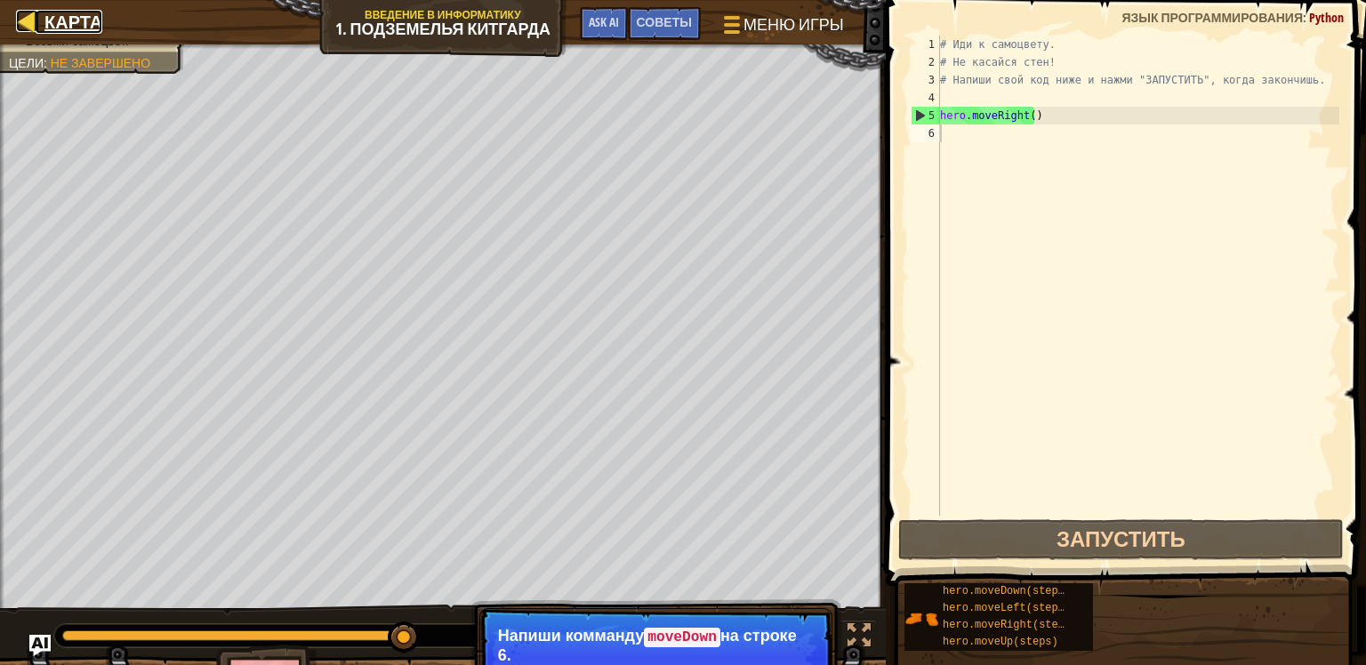
click at [46, 29] on span "Карта" at bounding box center [73, 22] width 58 height 24
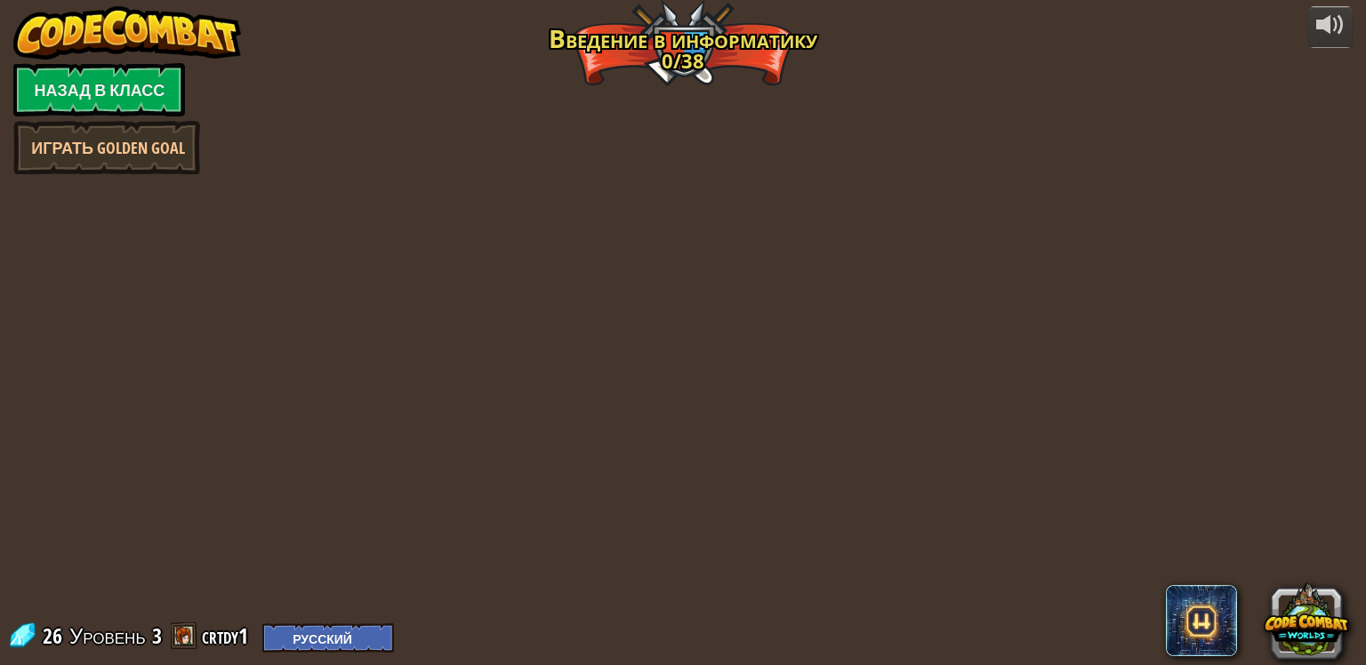
select select "ru"
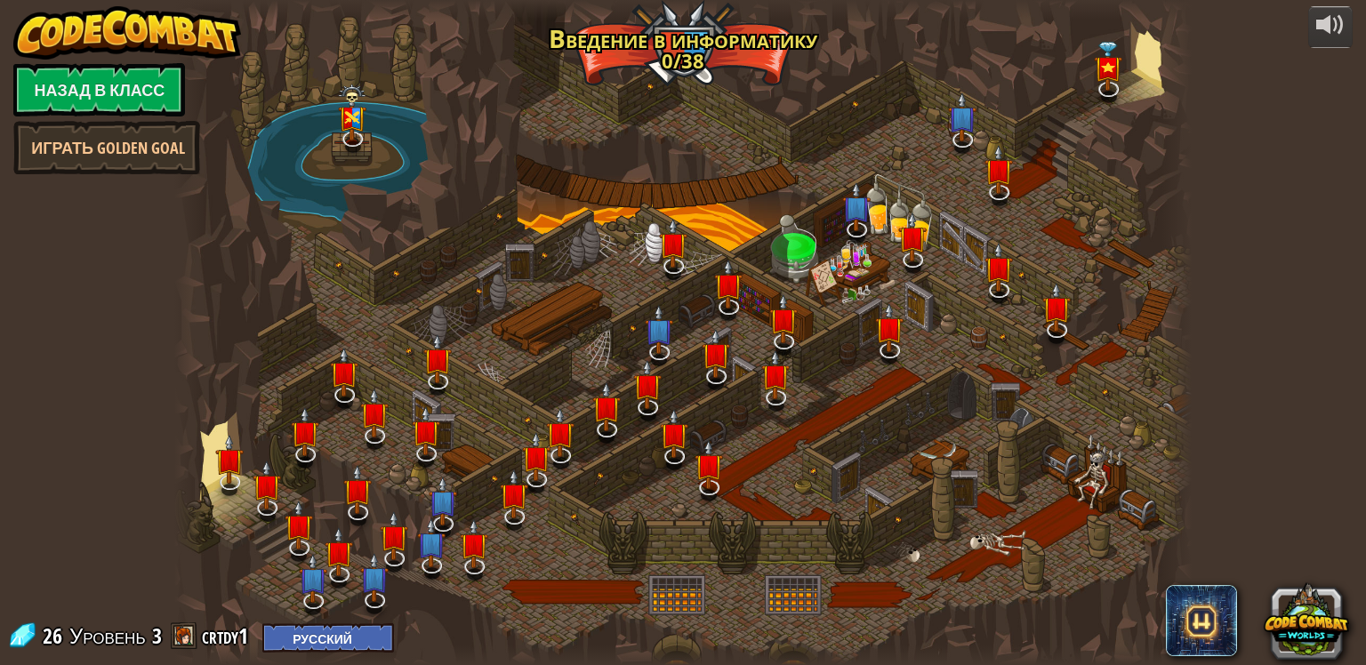
select select "ru"
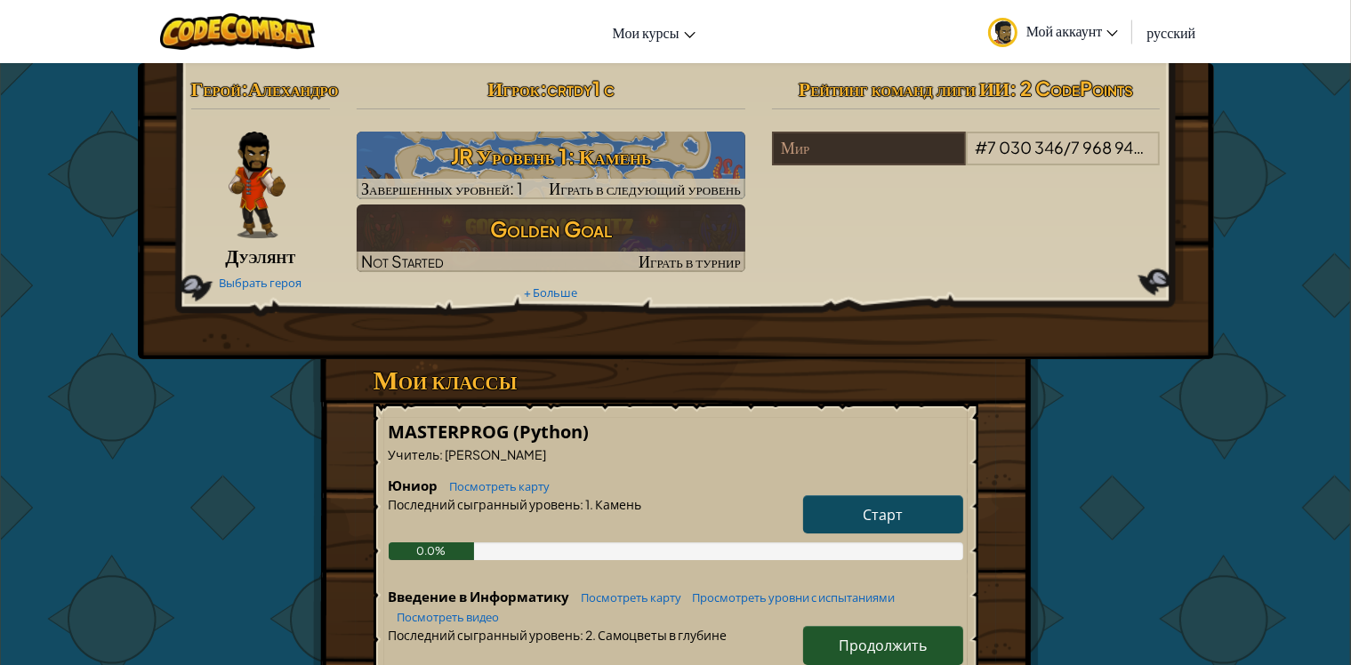
click at [1094, 447] on div "Герой : [PERSON_NAME] Выбрать героя Игрок : crtdy1 c JR Уровень 1: Камень Завер…" at bounding box center [676, 620] width 1041 height 1115
